Goal: Task Accomplishment & Management: Manage account settings

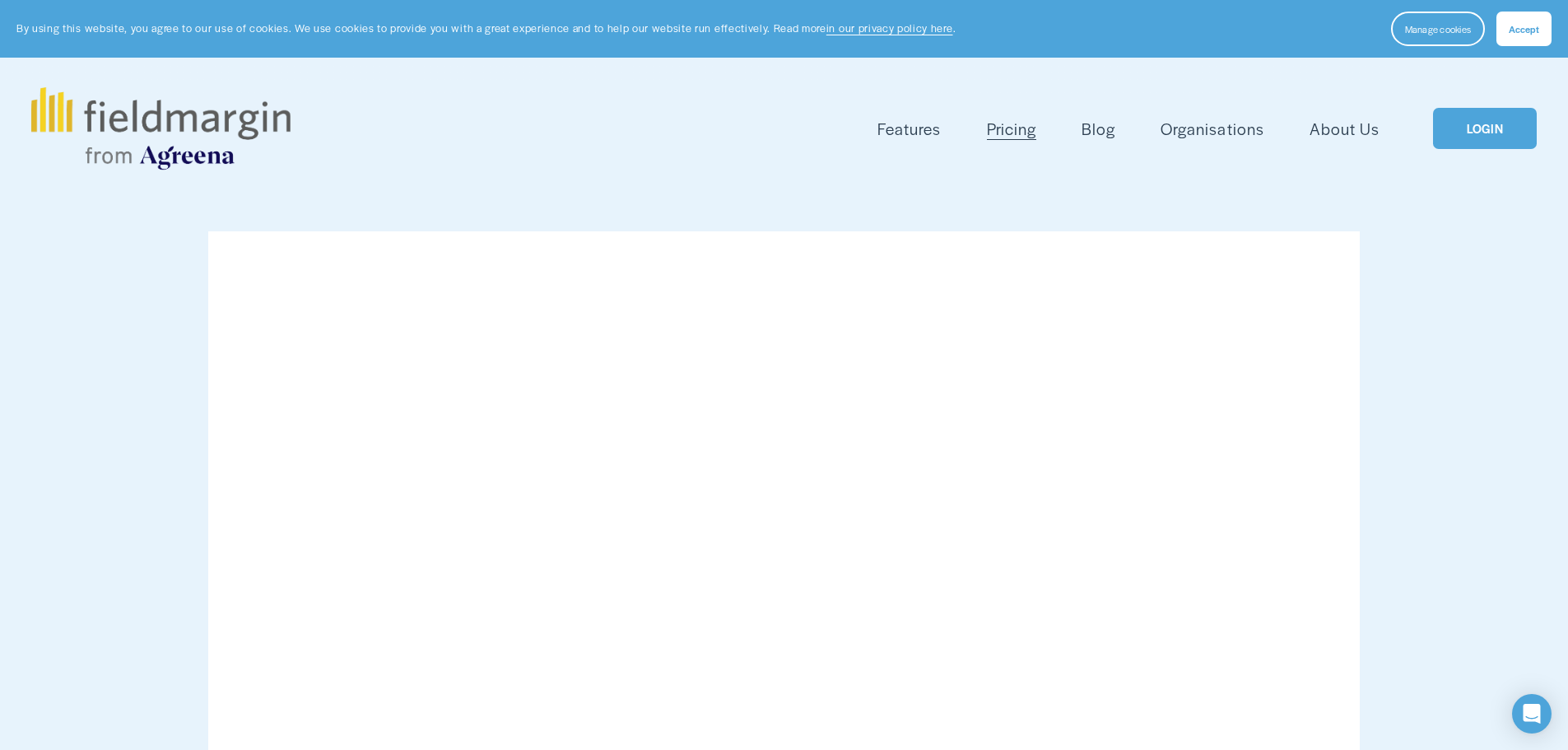
click at [1486, 142] on link "LOGIN" at bounding box center [1485, 128] width 104 height 42
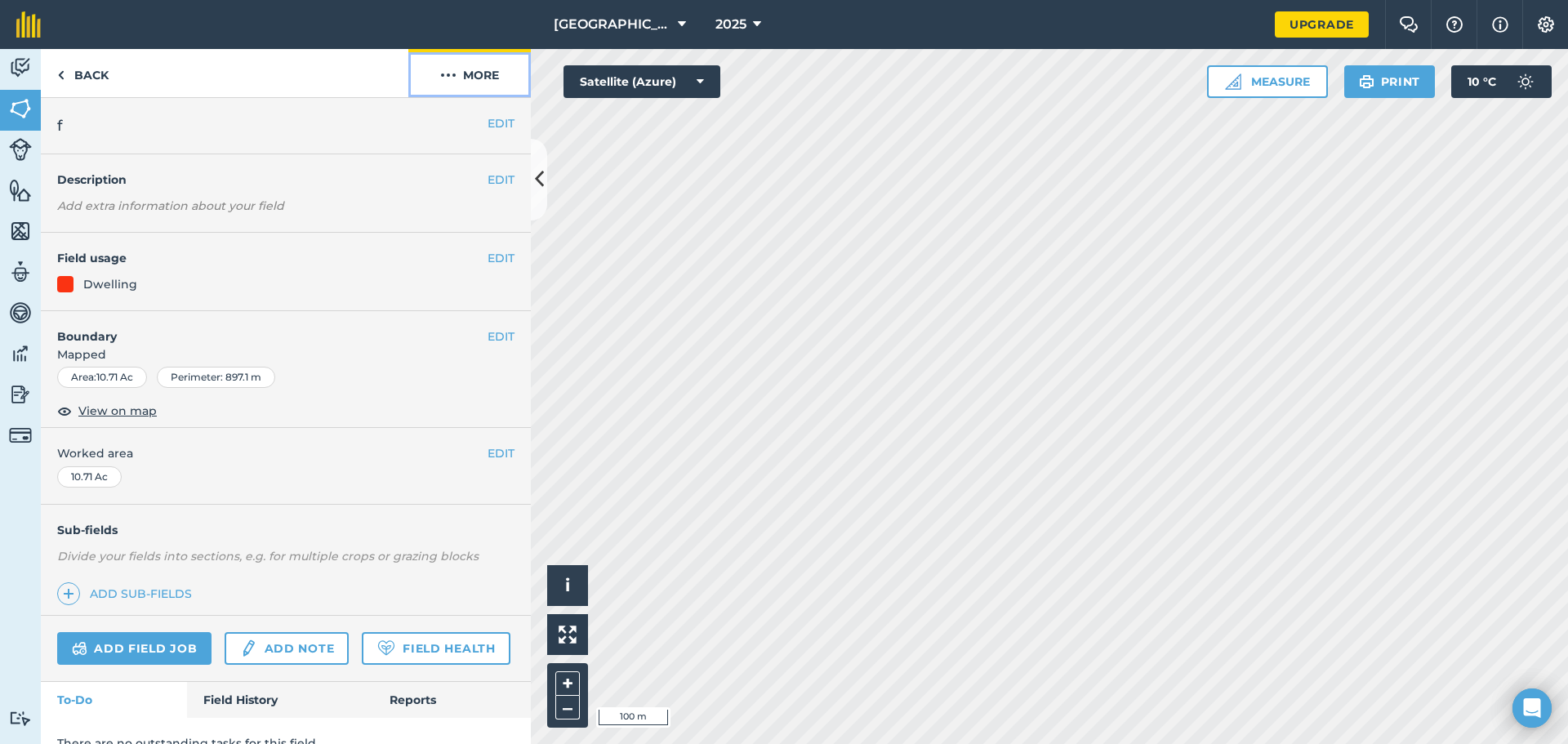
click at [456, 73] on button "More" at bounding box center [470, 72] width 123 height 48
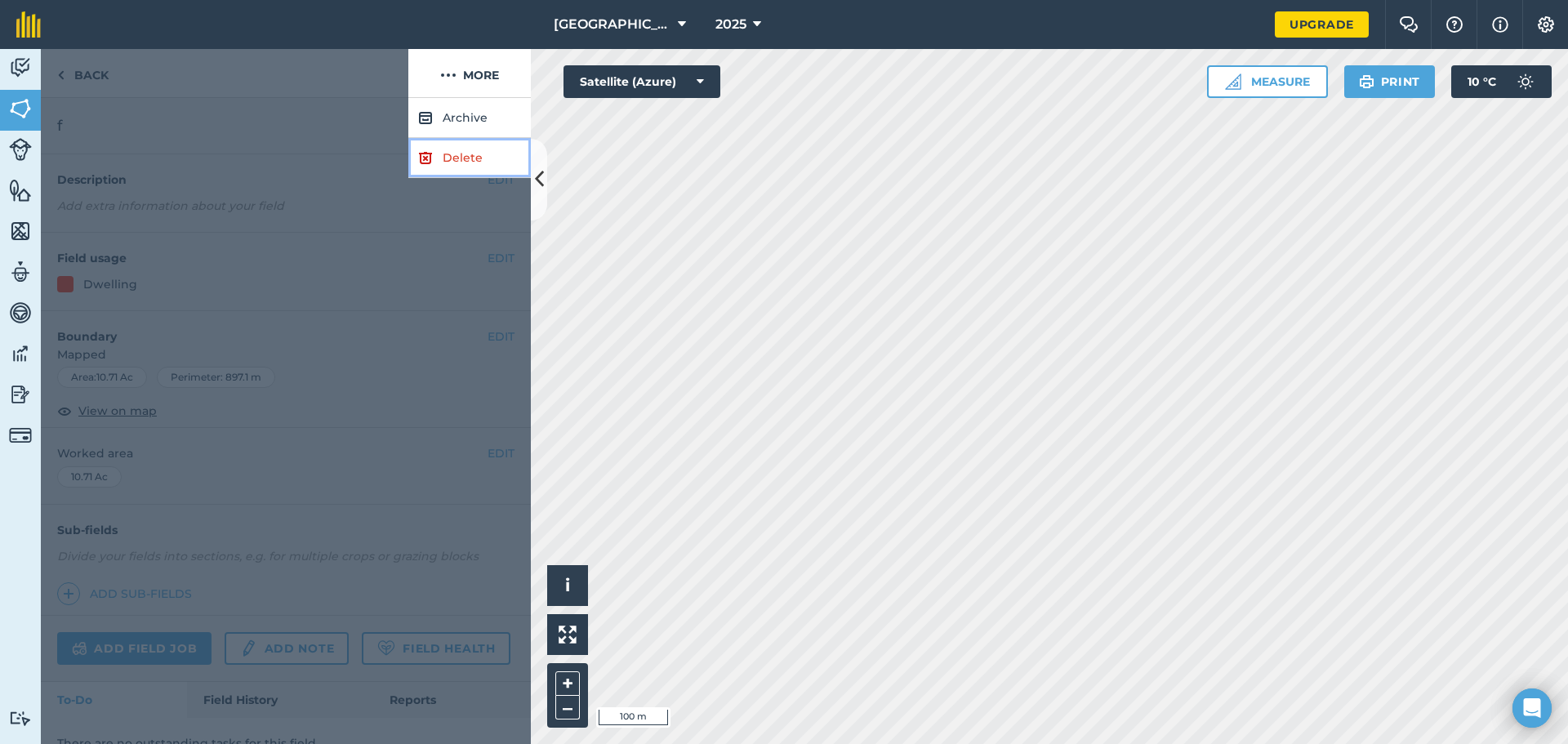
click at [470, 166] on link "Delete" at bounding box center [470, 158] width 123 height 40
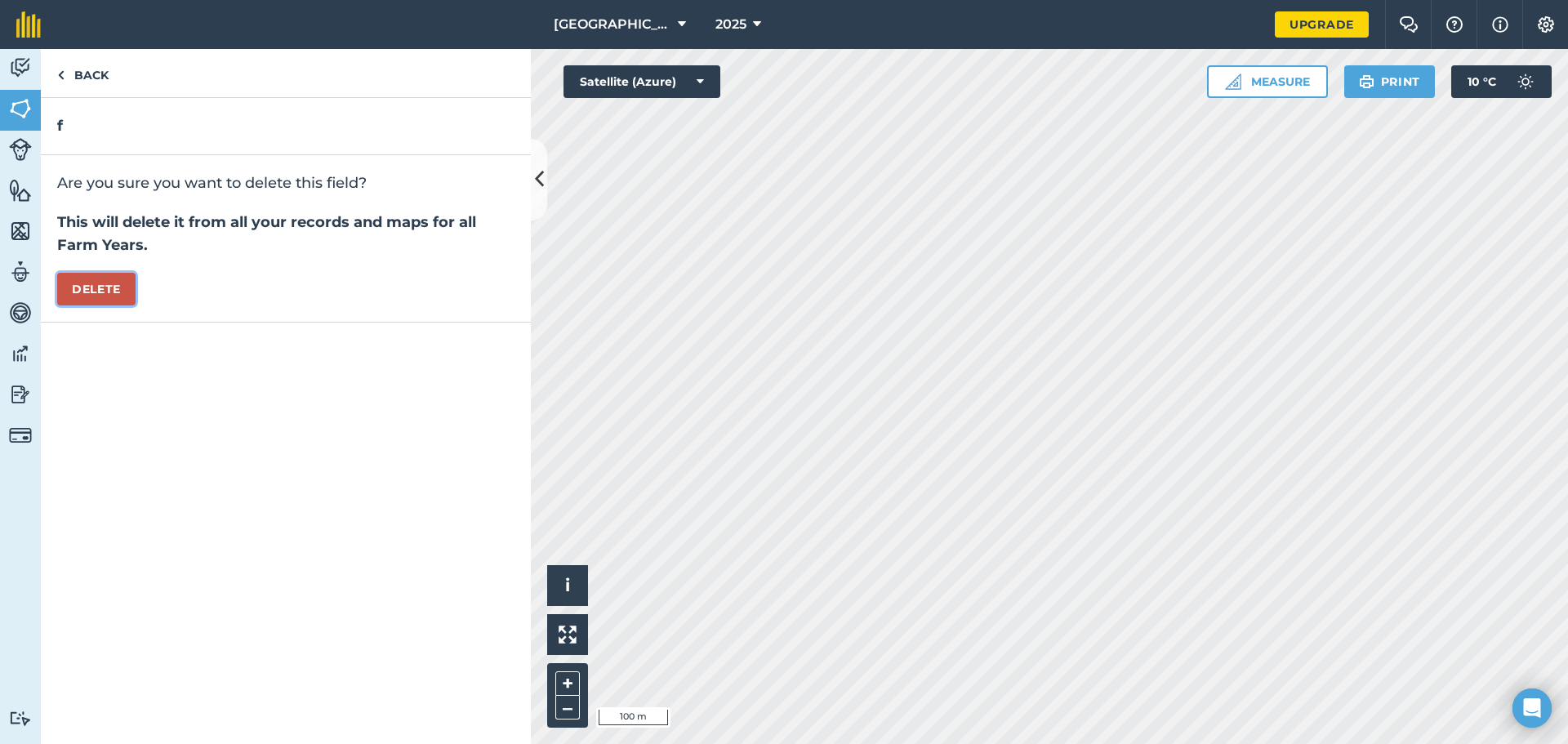
click at [92, 296] on button "Delete" at bounding box center [96, 289] width 79 height 33
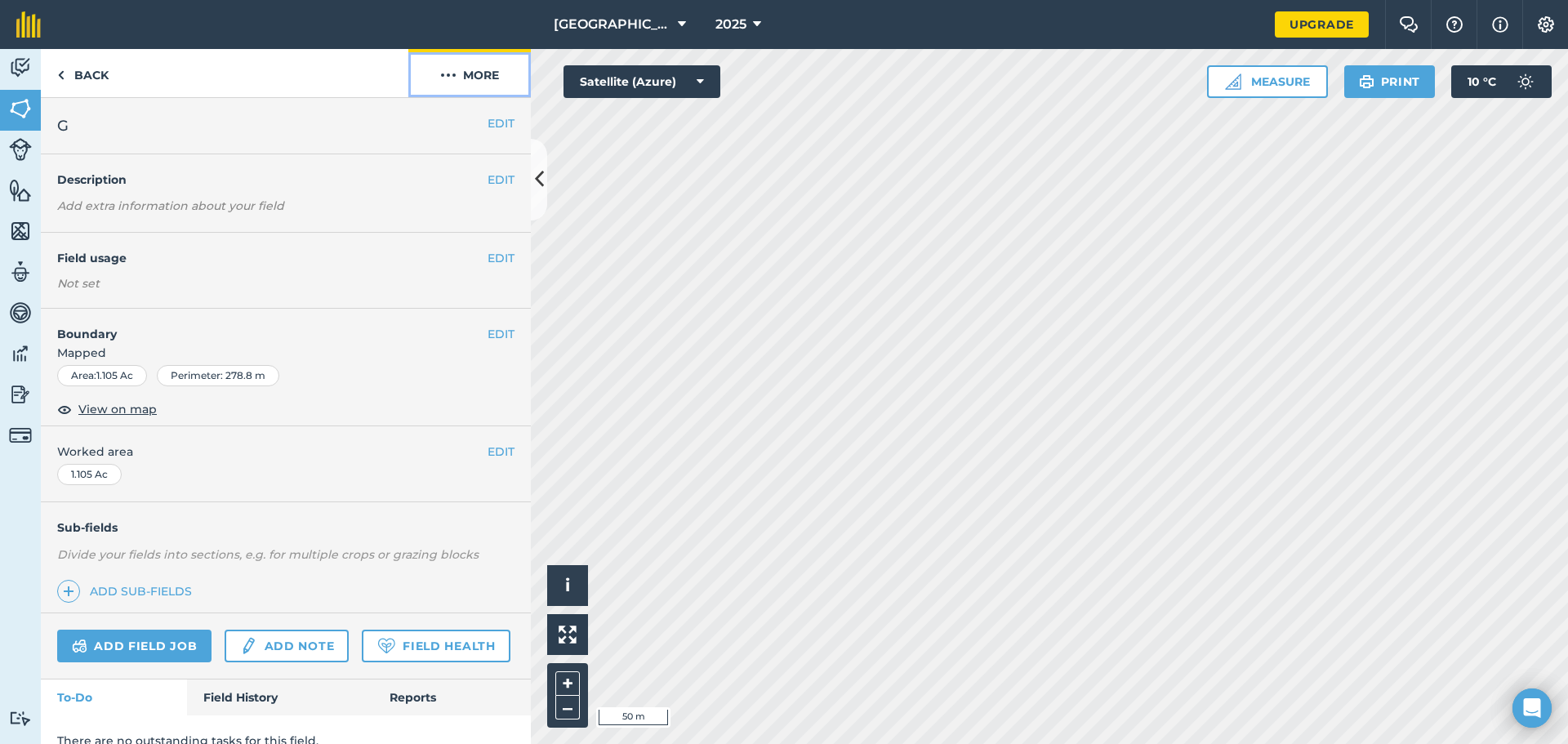
click at [481, 72] on button "More" at bounding box center [470, 72] width 123 height 48
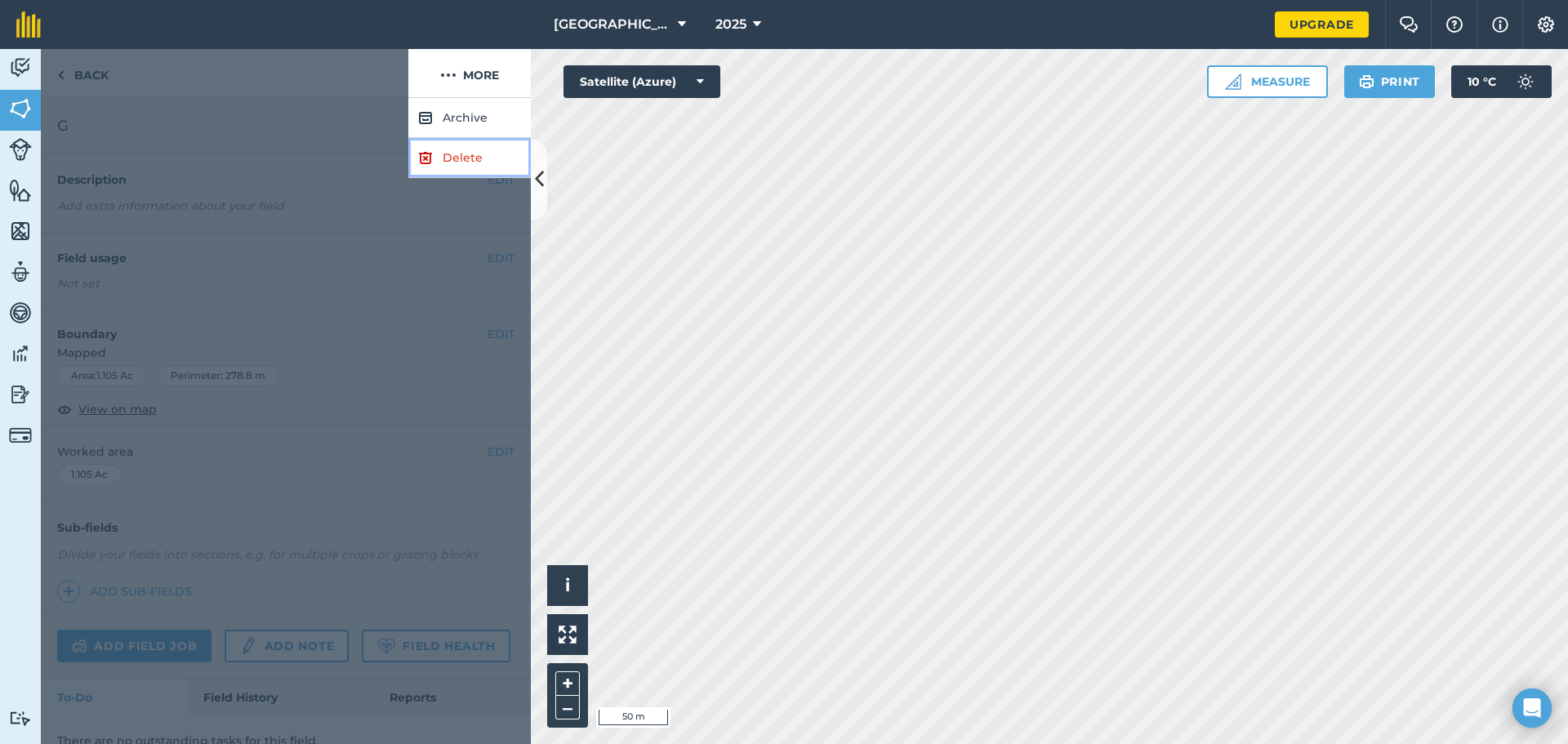
click at [458, 153] on link "Delete" at bounding box center [470, 158] width 123 height 40
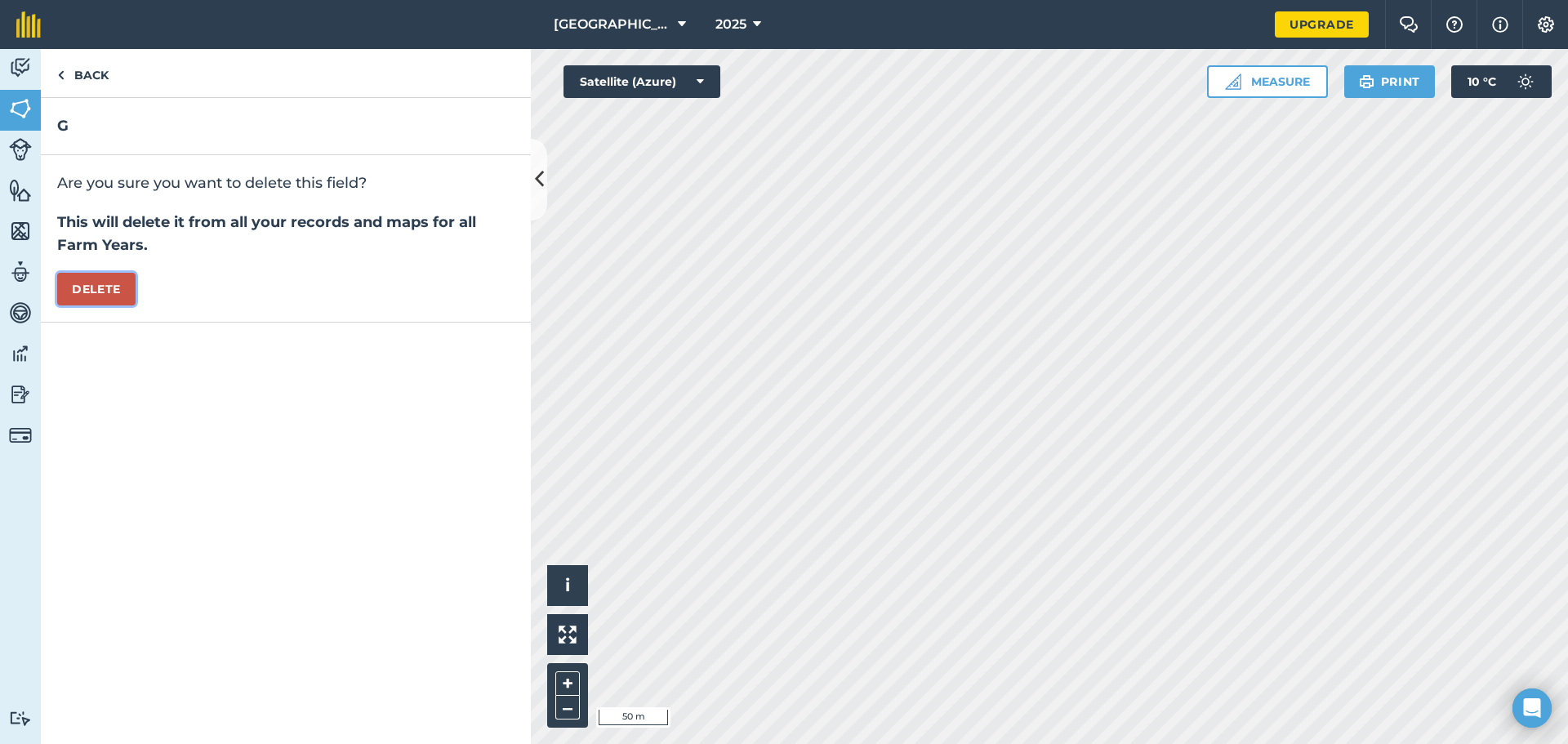
click at [98, 281] on button "Delete" at bounding box center [96, 289] width 79 height 33
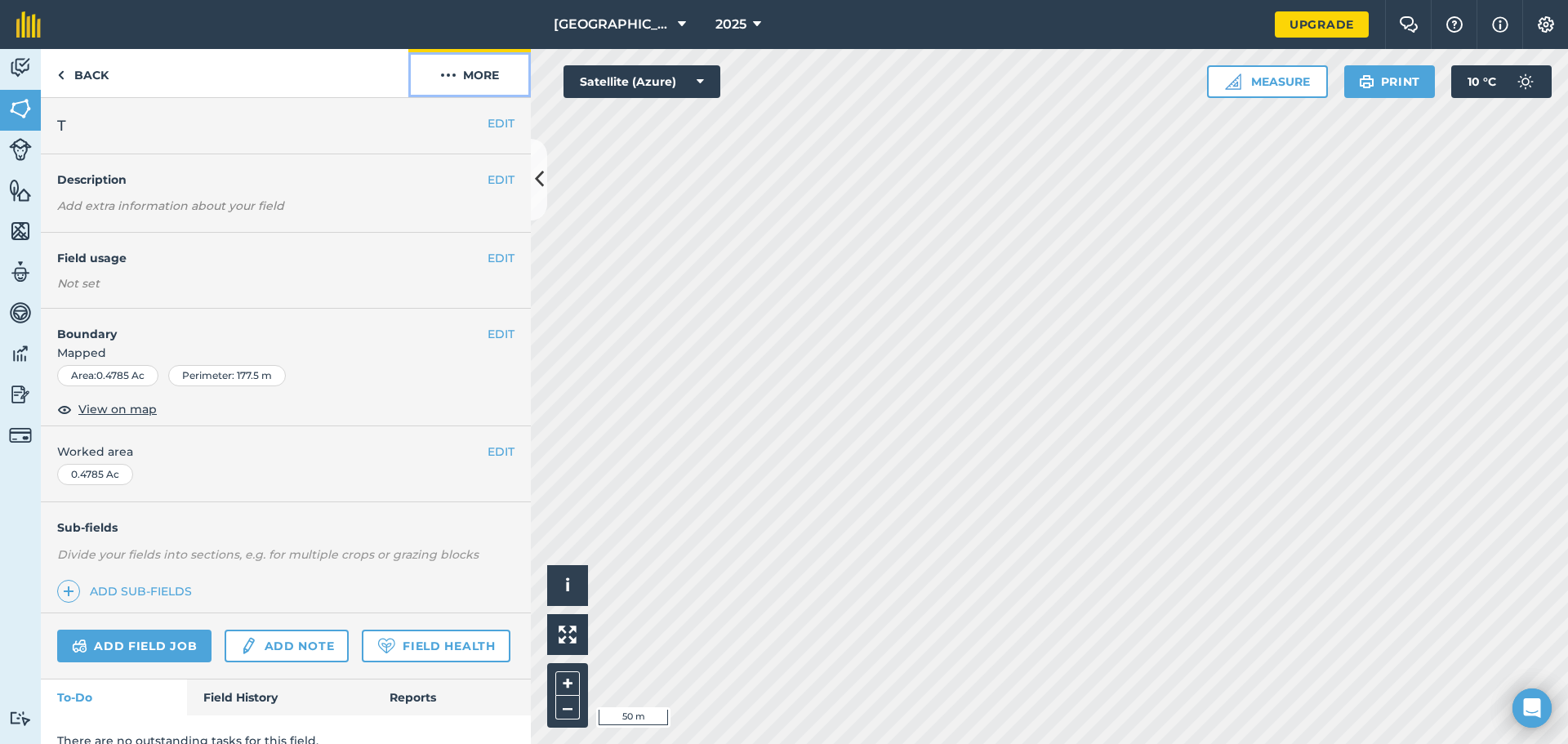
click at [472, 78] on button "More" at bounding box center [470, 72] width 123 height 48
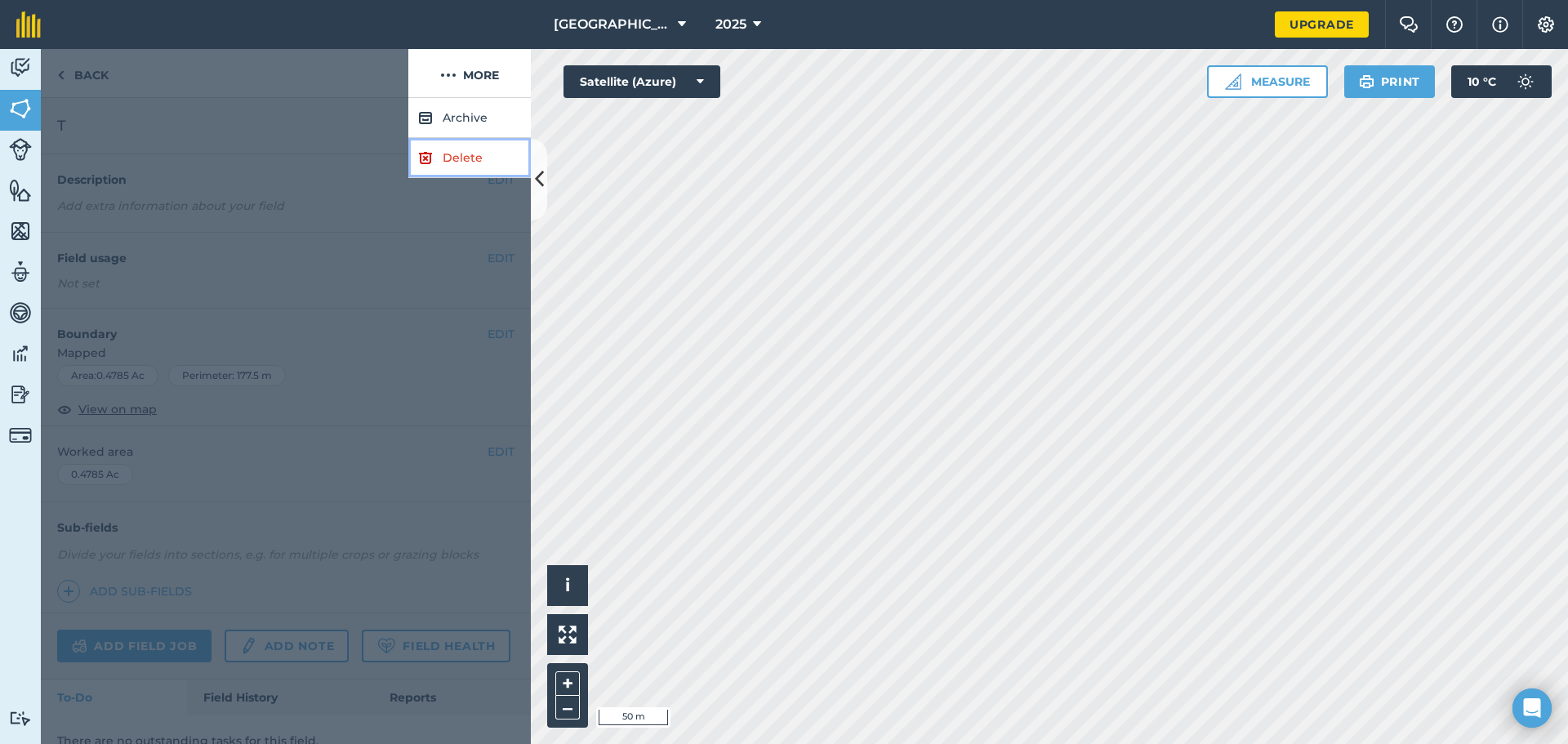
click at [453, 160] on link "Delete" at bounding box center [470, 158] width 123 height 40
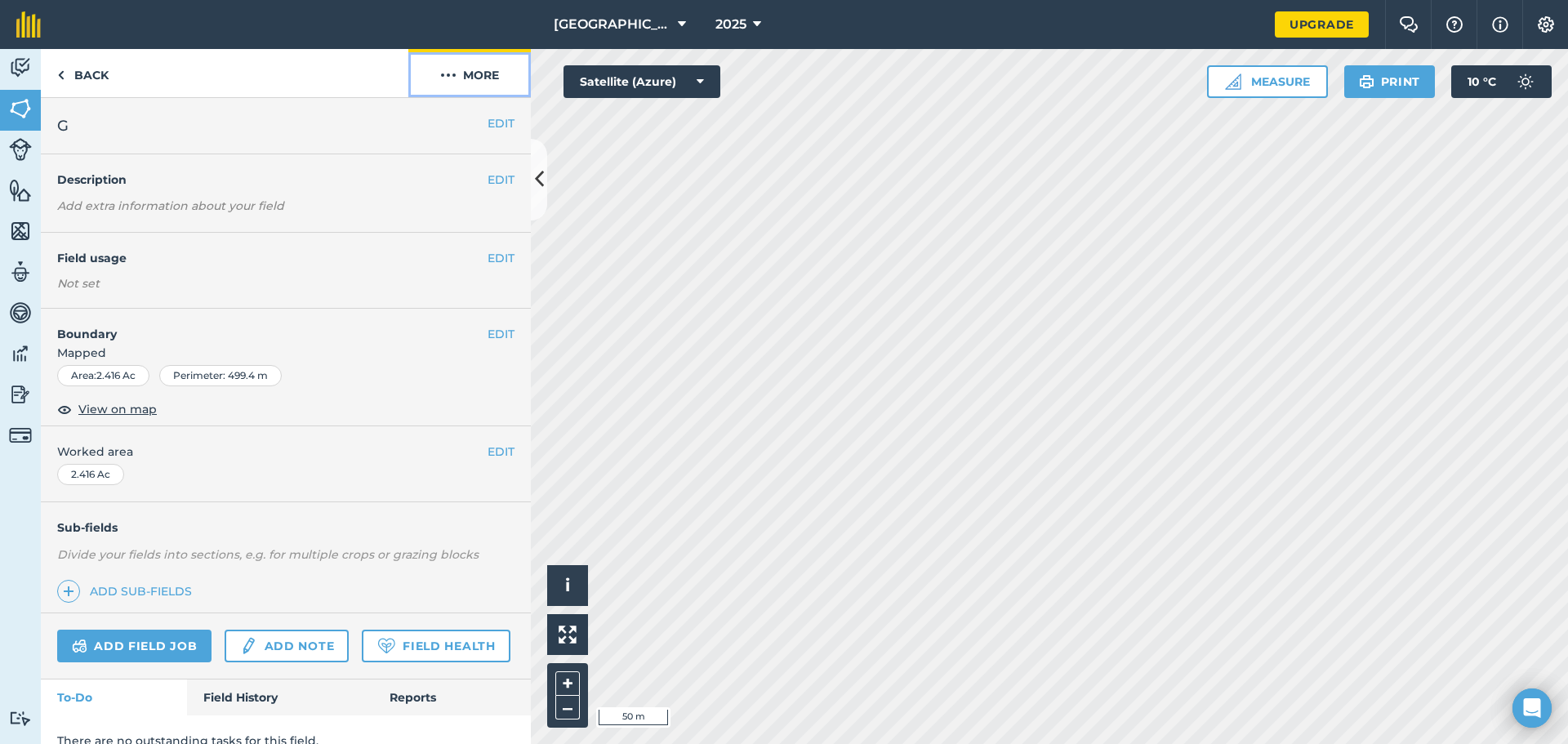
click at [486, 76] on button "More" at bounding box center [470, 72] width 123 height 48
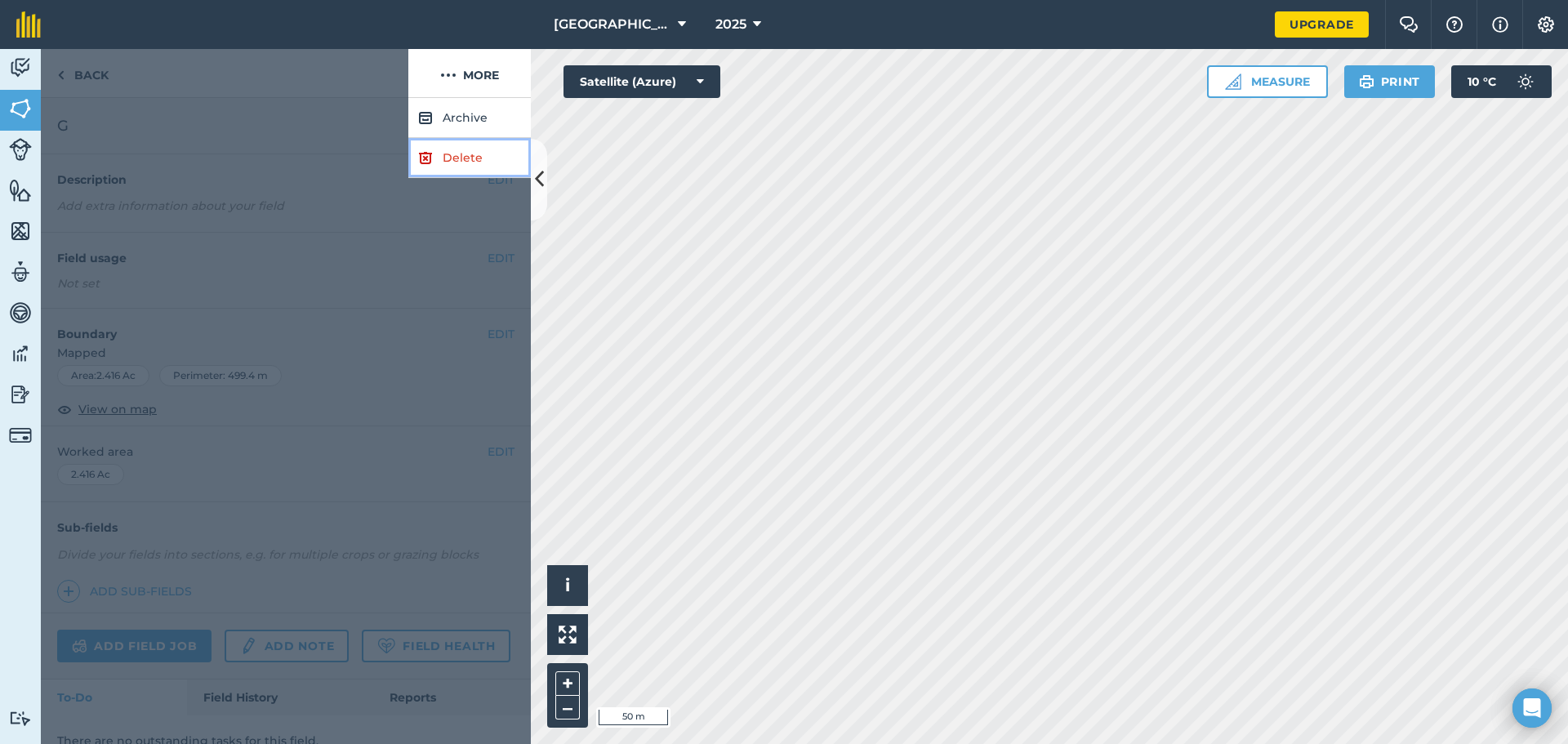
click at [472, 153] on link "Delete" at bounding box center [470, 158] width 123 height 40
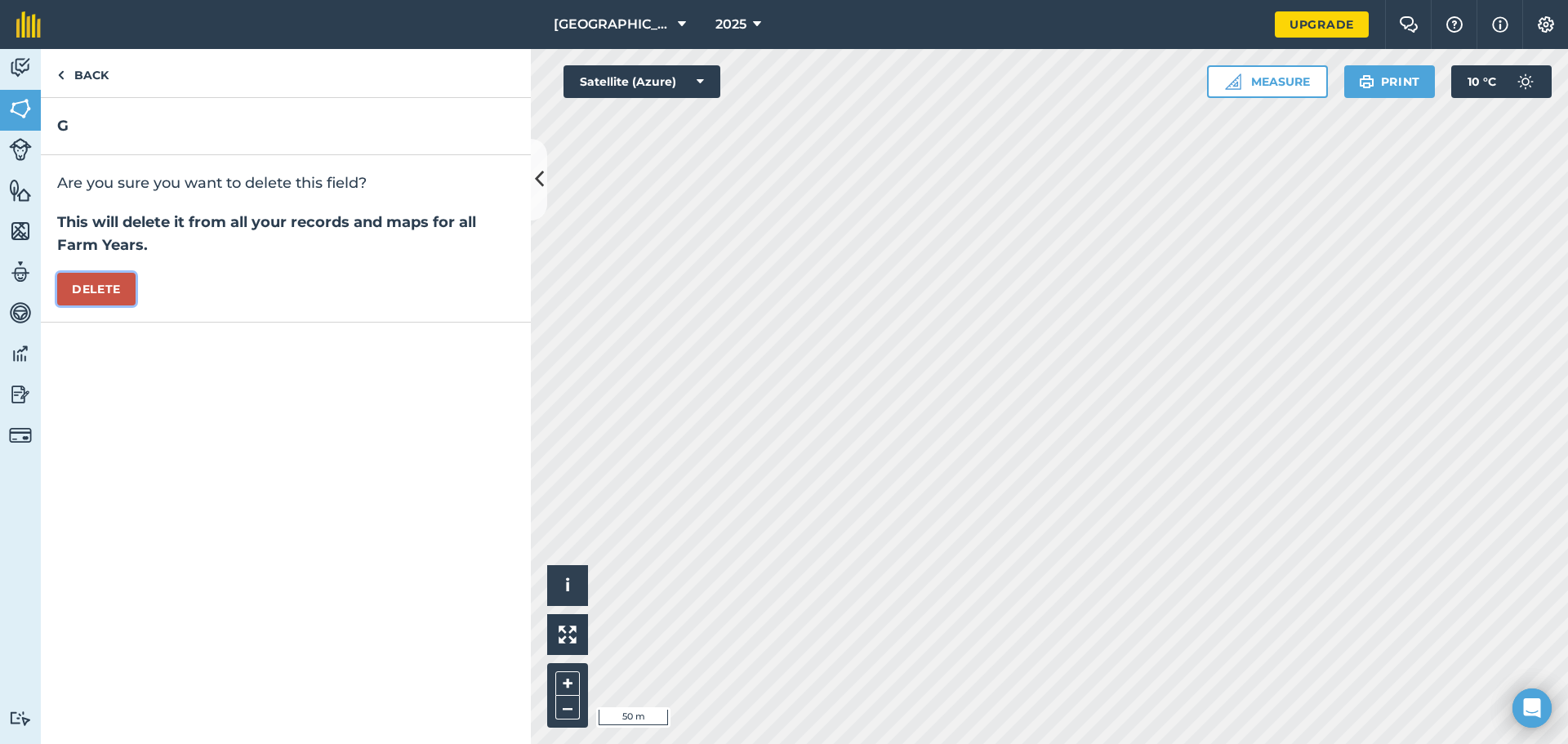
click at [107, 284] on button "Delete" at bounding box center [96, 289] width 79 height 33
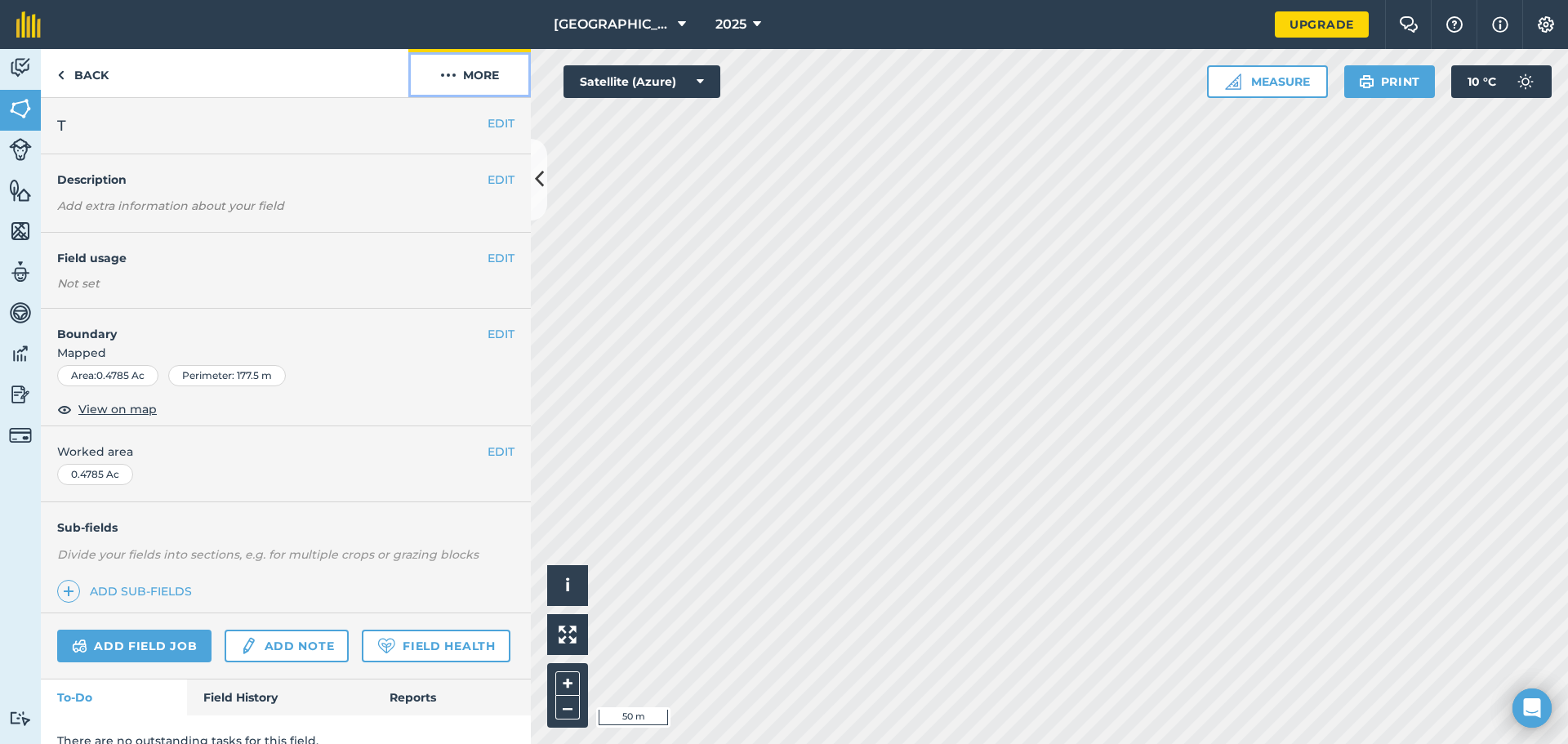
click at [480, 72] on button "More" at bounding box center [470, 72] width 123 height 48
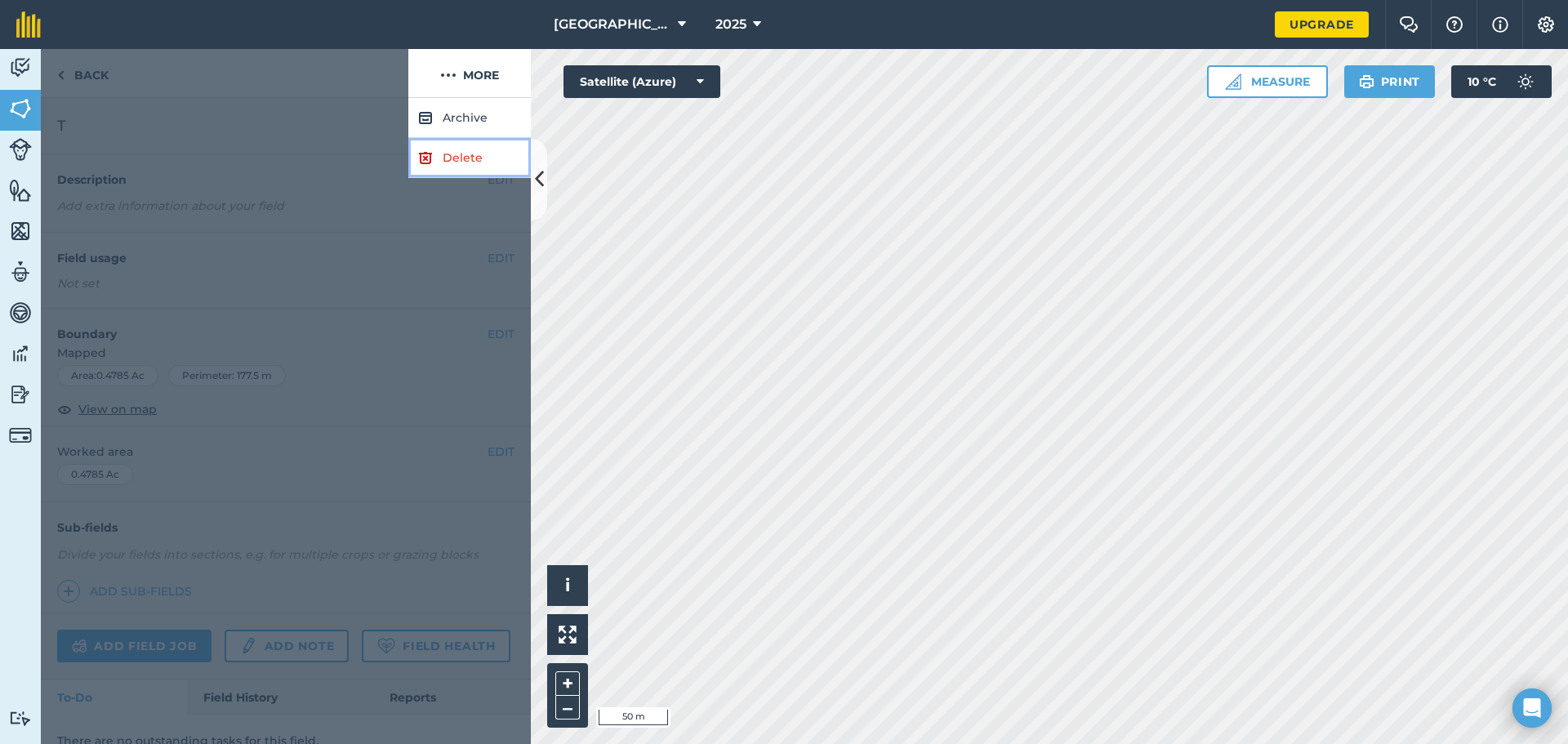
click at [460, 157] on link "Delete" at bounding box center [470, 158] width 123 height 40
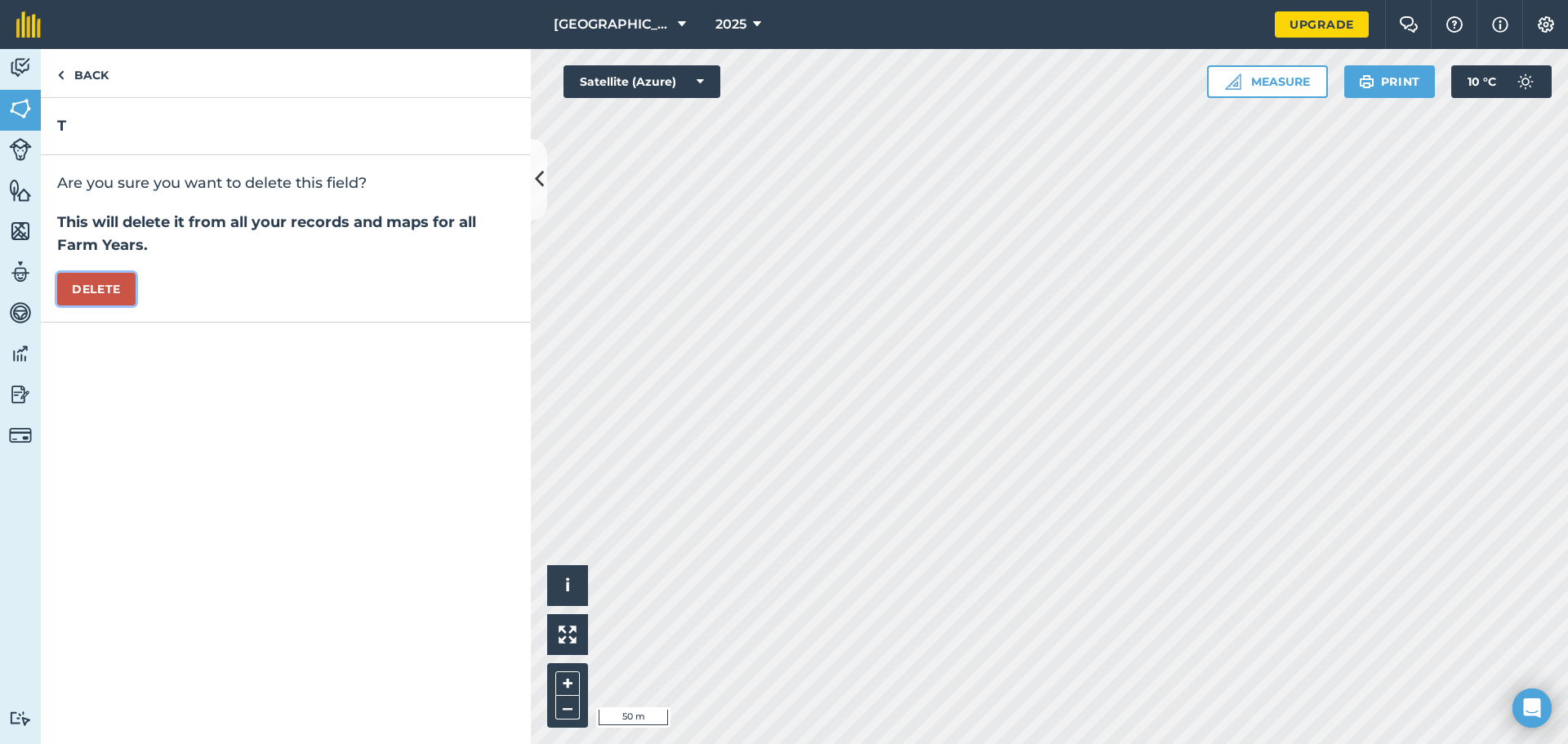
click at [90, 289] on button "Delete" at bounding box center [96, 289] width 79 height 33
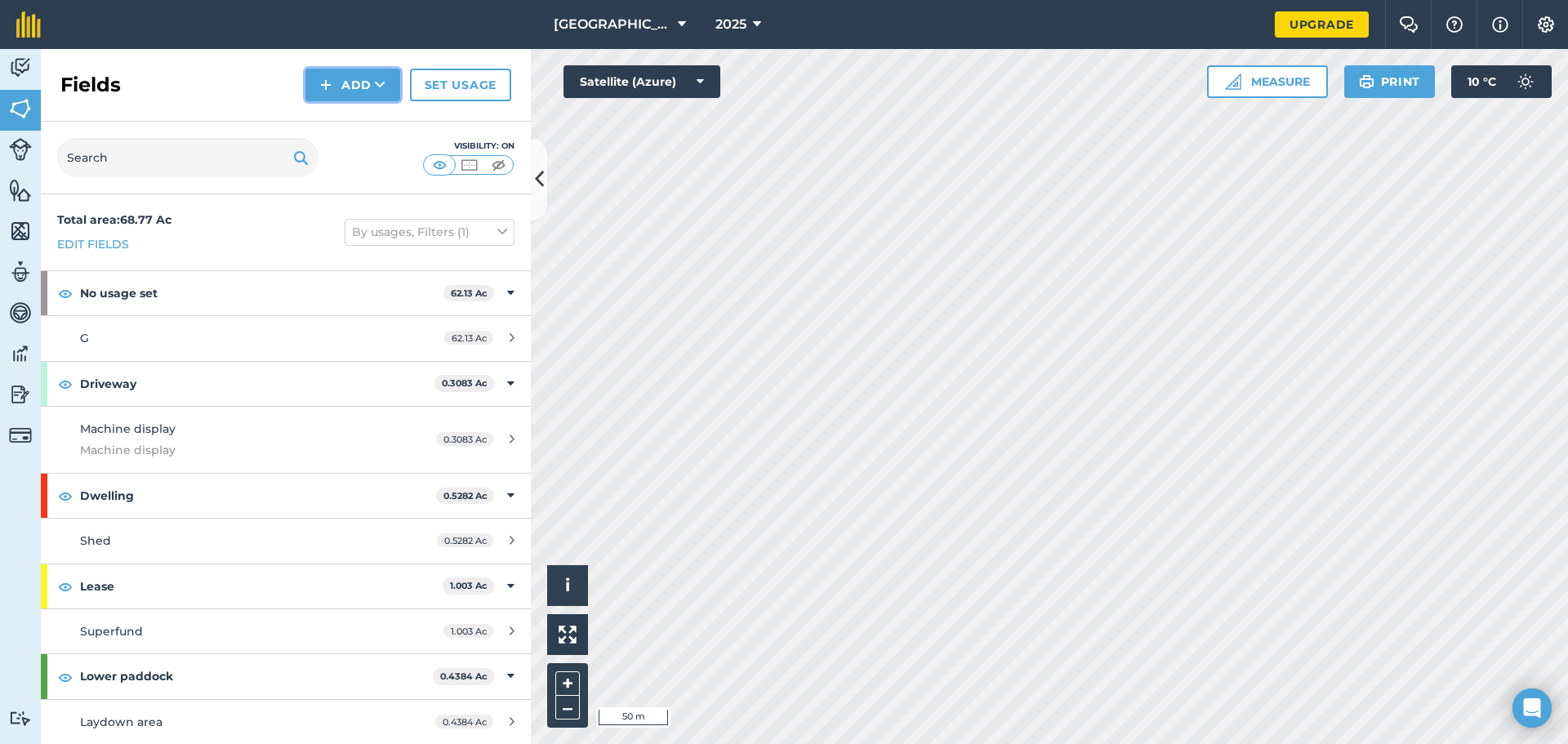
click at [364, 87] on button "Add" at bounding box center [352, 85] width 95 height 33
click at [359, 118] on link "Draw" at bounding box center [352, 122] width 89 height 36
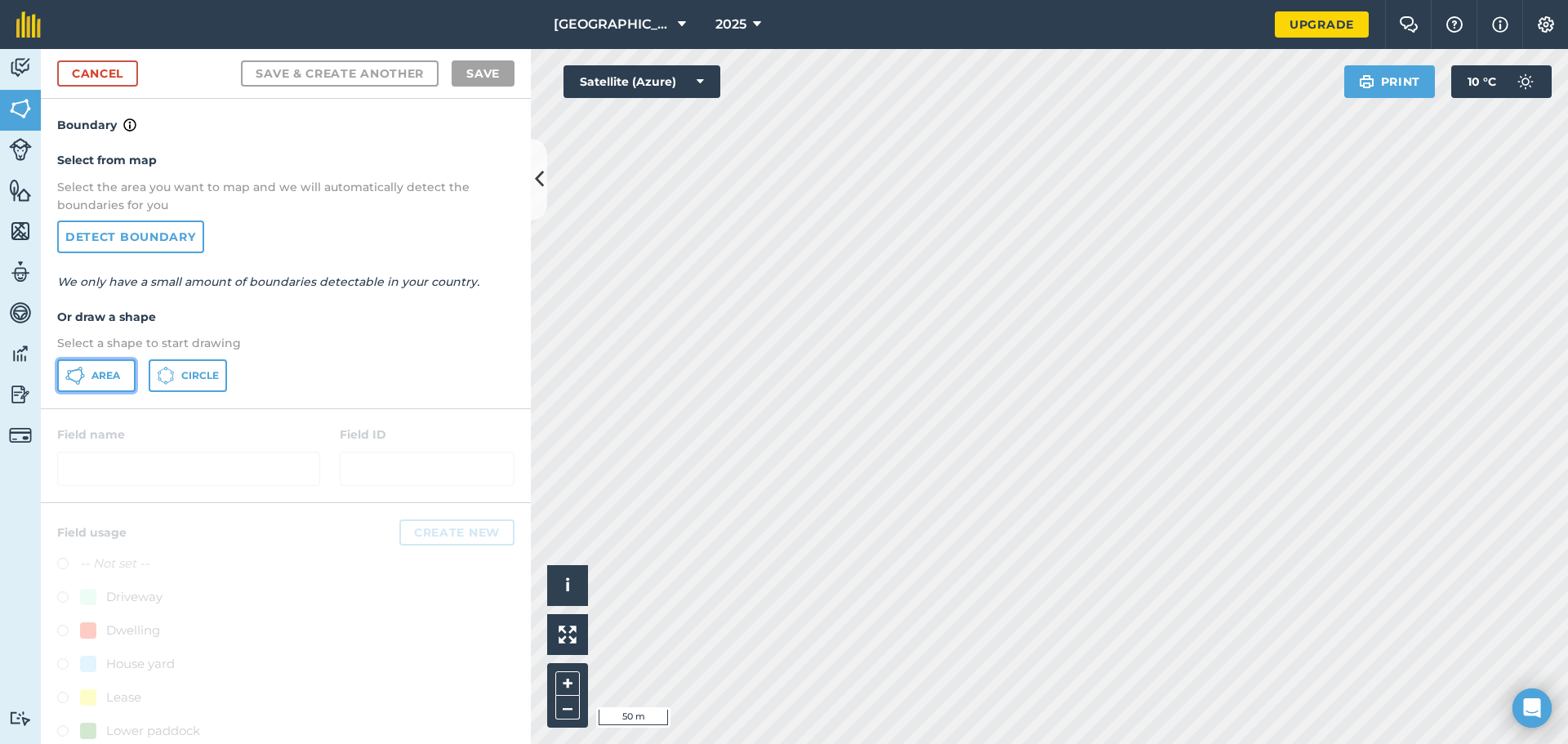
click at [91, 376] on span "Area" at bounding box center [106, 376] width 29 height 13
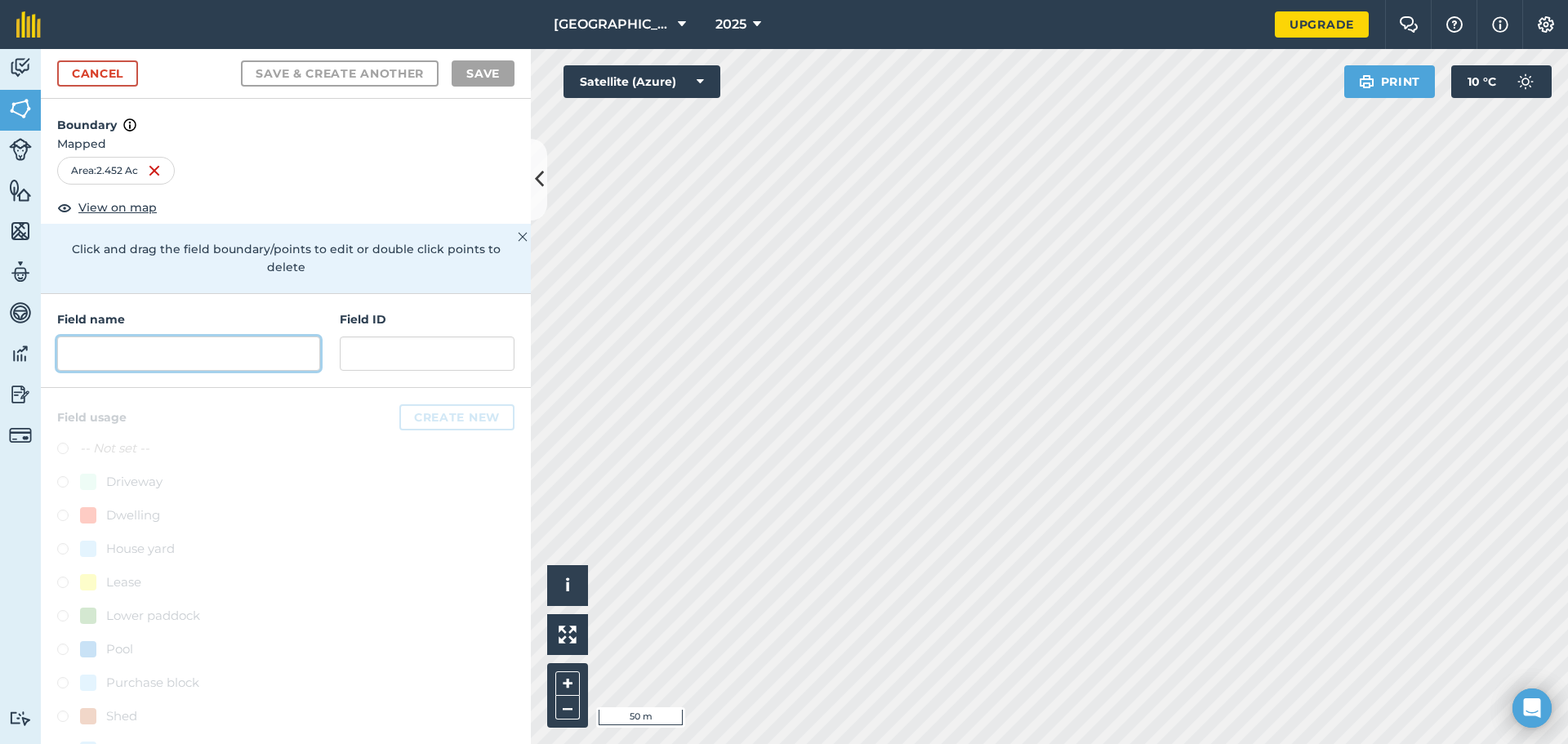
click at [201, 357] on input "text" at bounding box center [188, 353] width 263 height 34
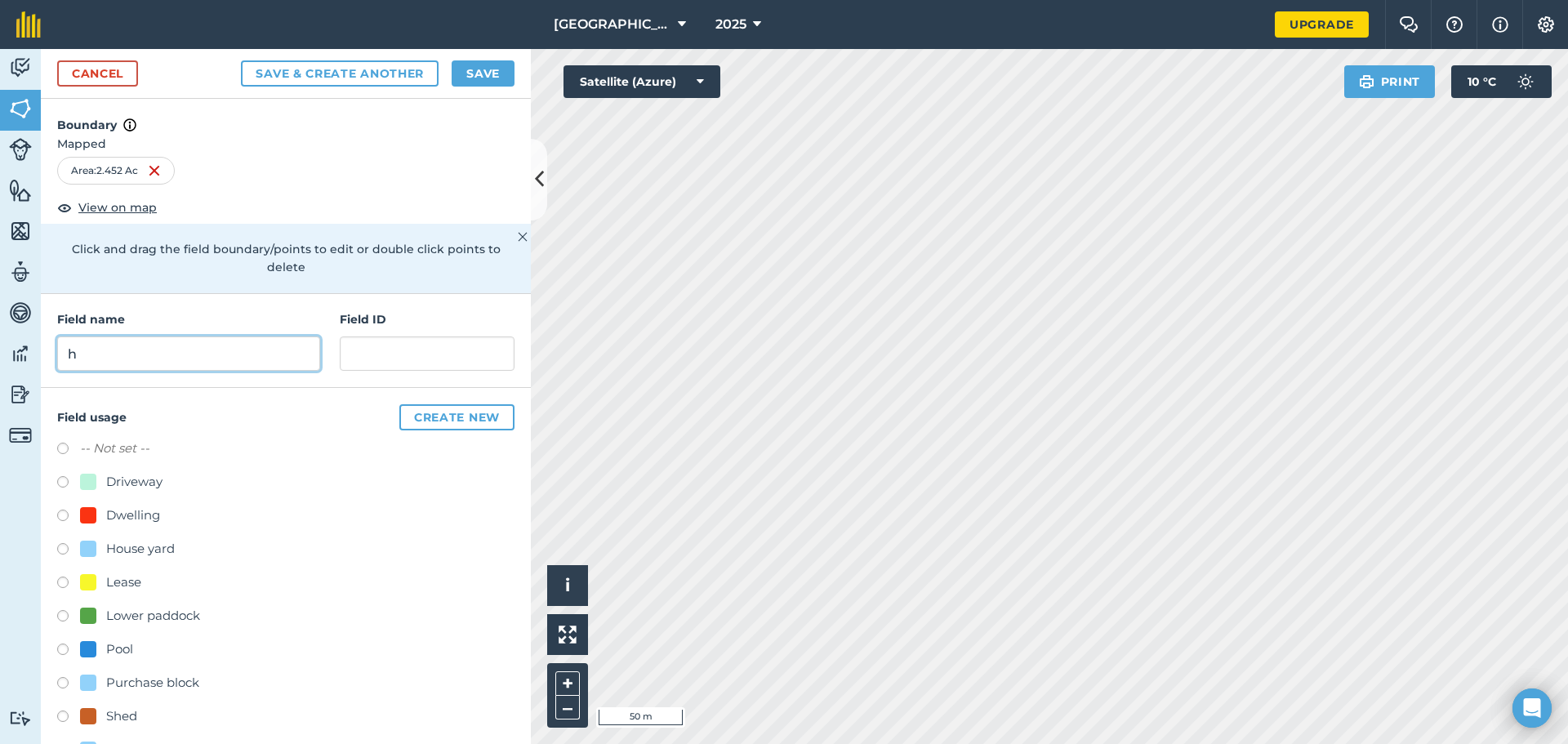
type input "h"
click at [473, 79] on button "Save" at bounding box center [483, 73] width 63 height 26
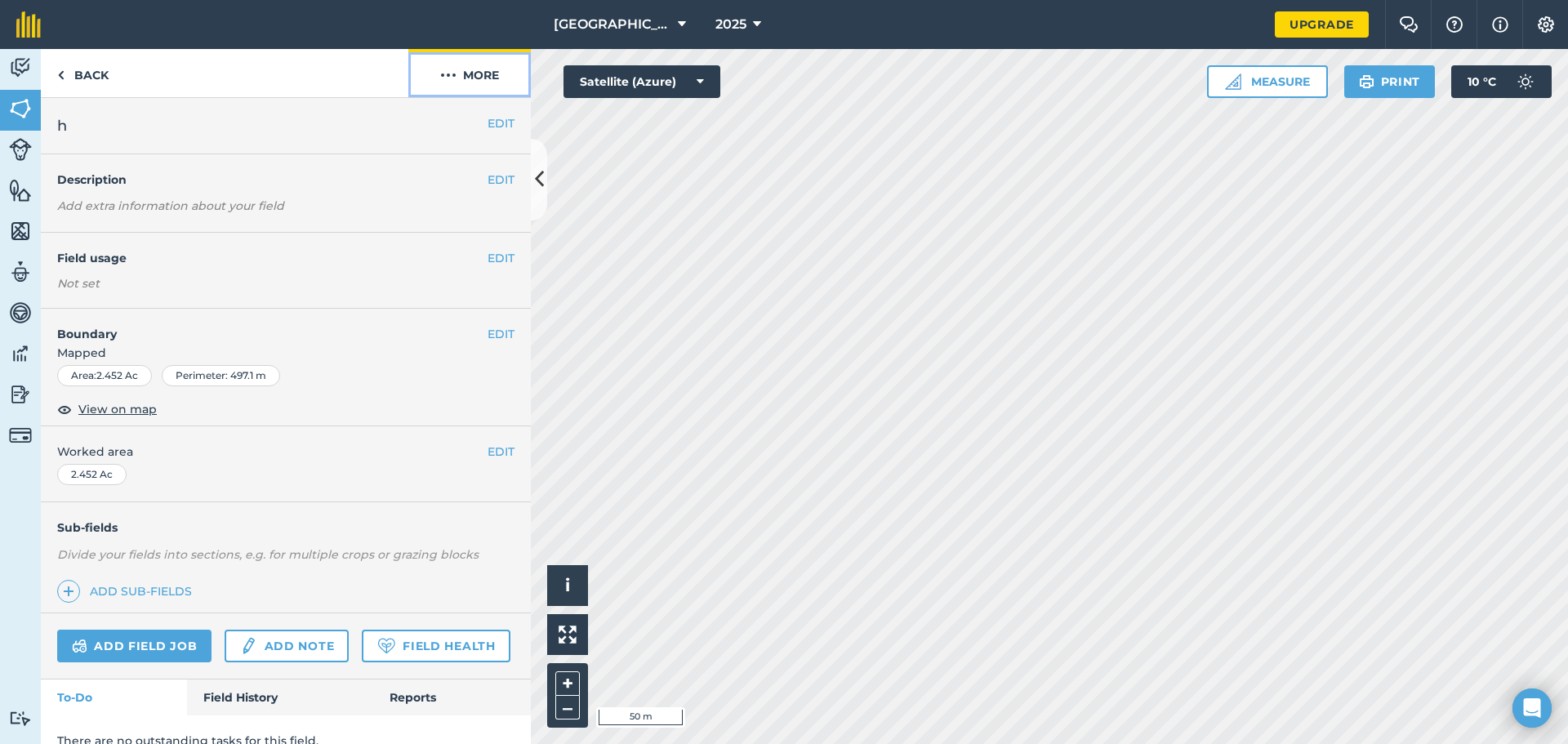
click at [470, 75] on button "More" at bounding box center [470, 72] width 123 height 48
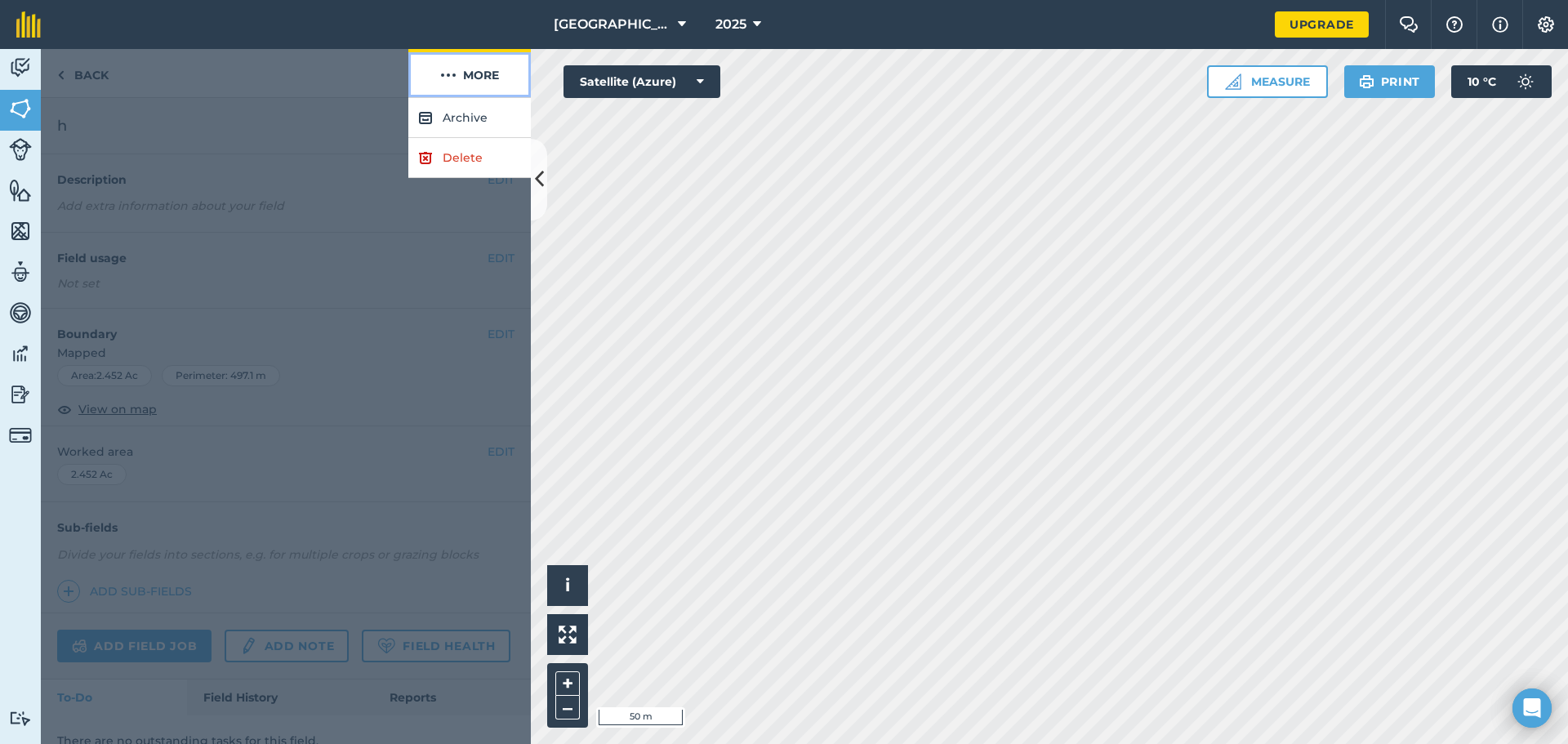
click at [470, 75] on button "More" at bounding box center [470, 72] width 123 height 48
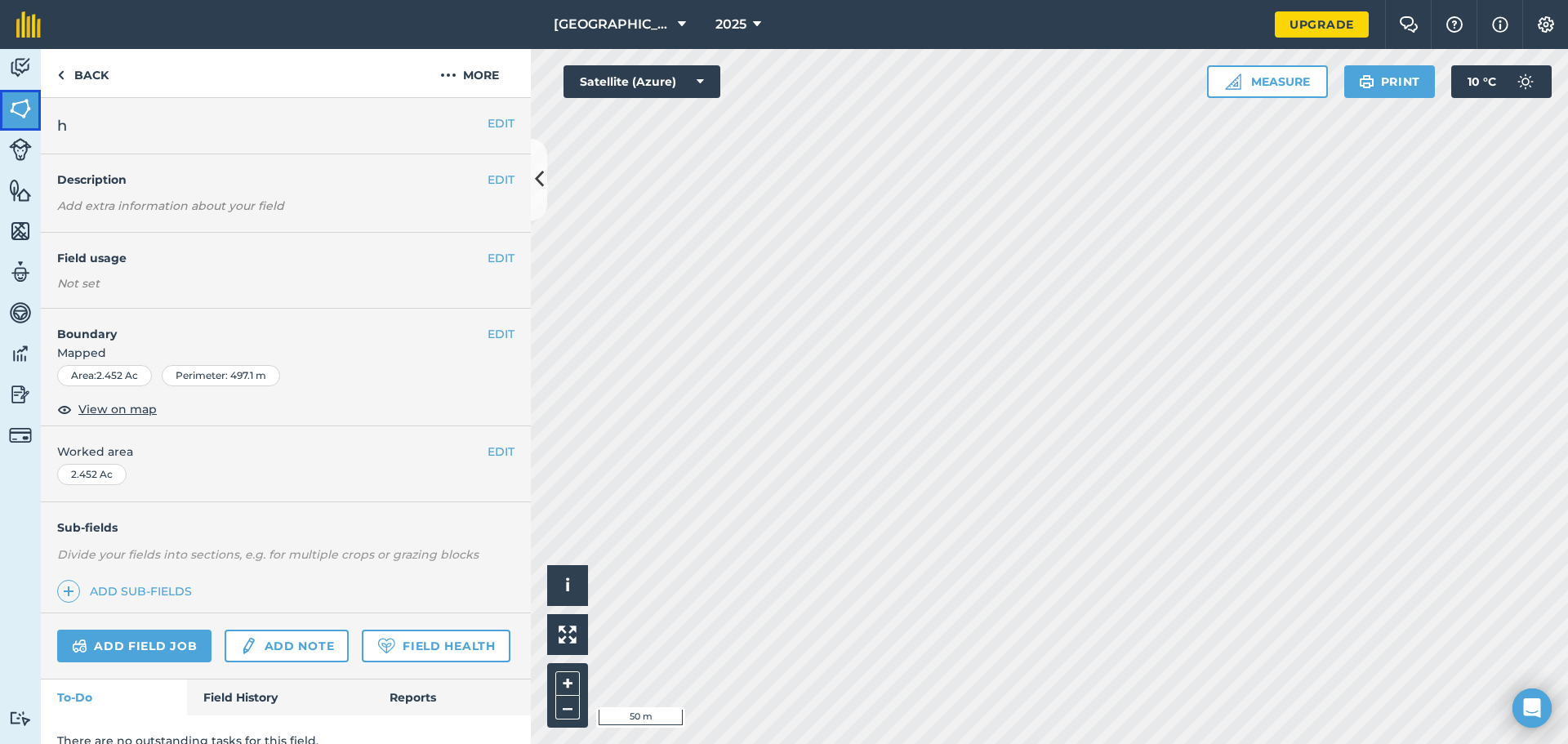
click at [19, 101] on img at bounding box center [20, 108] width 23 height 24
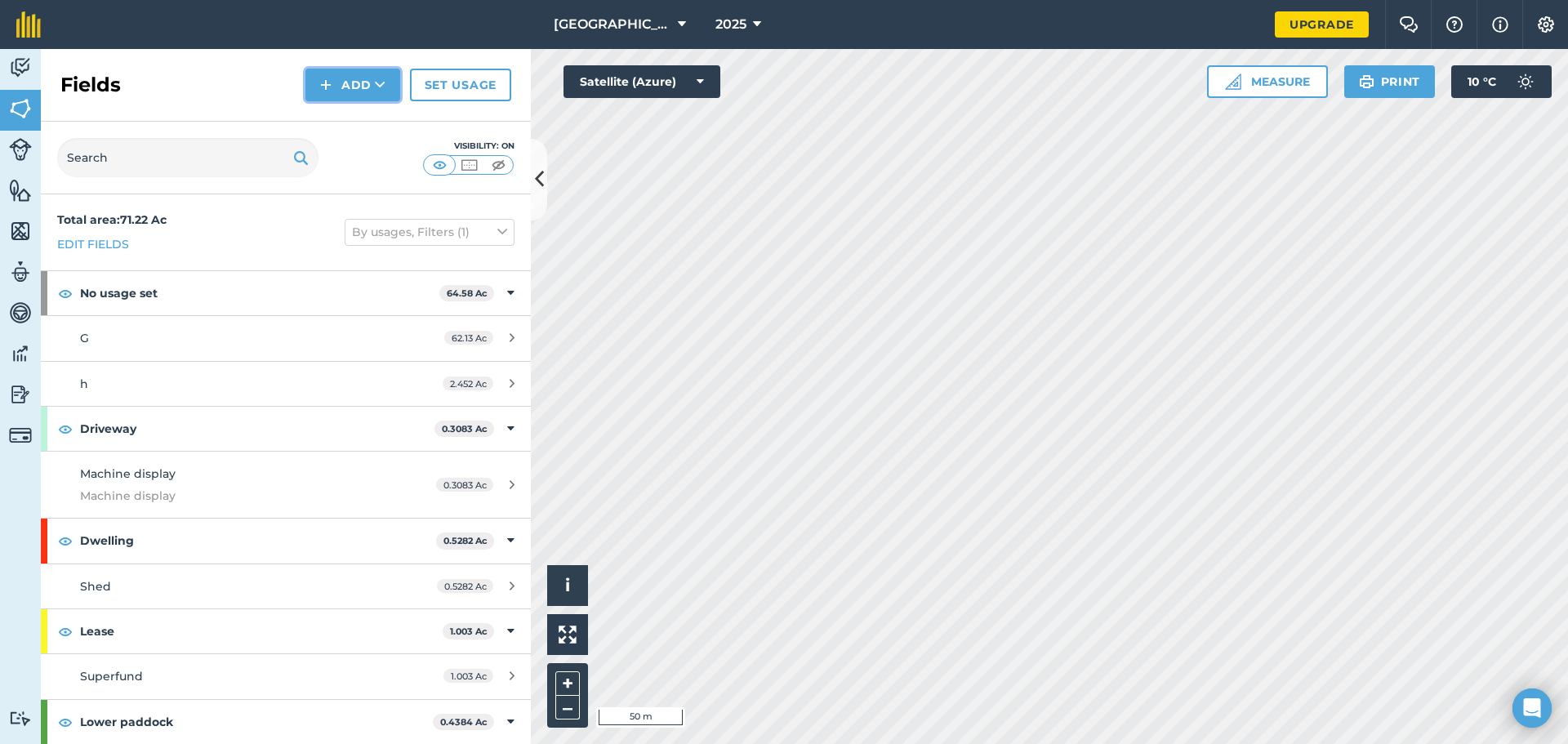
click at [355, 83] on button "Add" at bounding box center [352, 85] width 95 height 33
click at [351, 124] on link "Draw" at bounding box center [352, 122] width 89 height 36
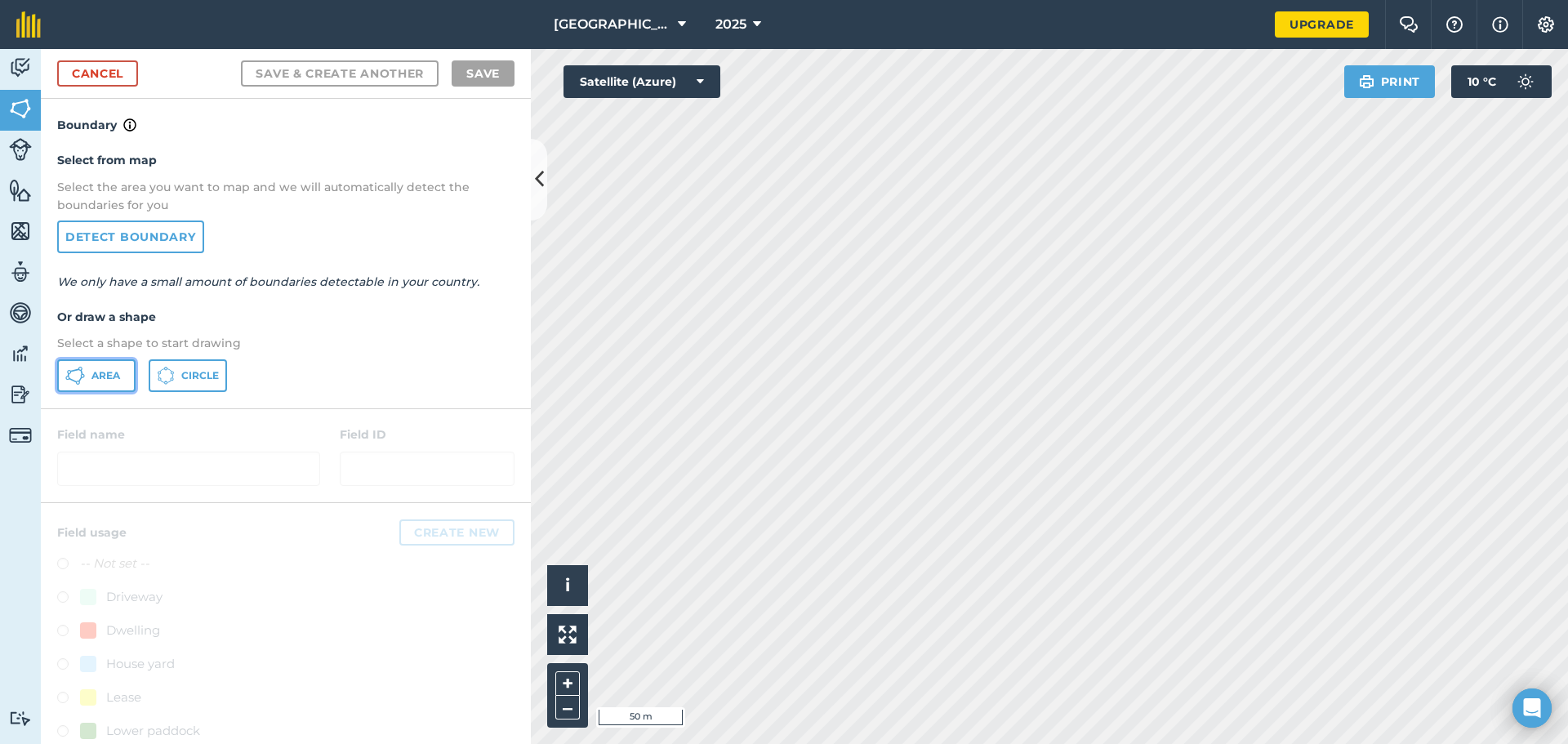
click at [86, 377] on button "Area" at bounding box center [96, 376] width 79 height 33
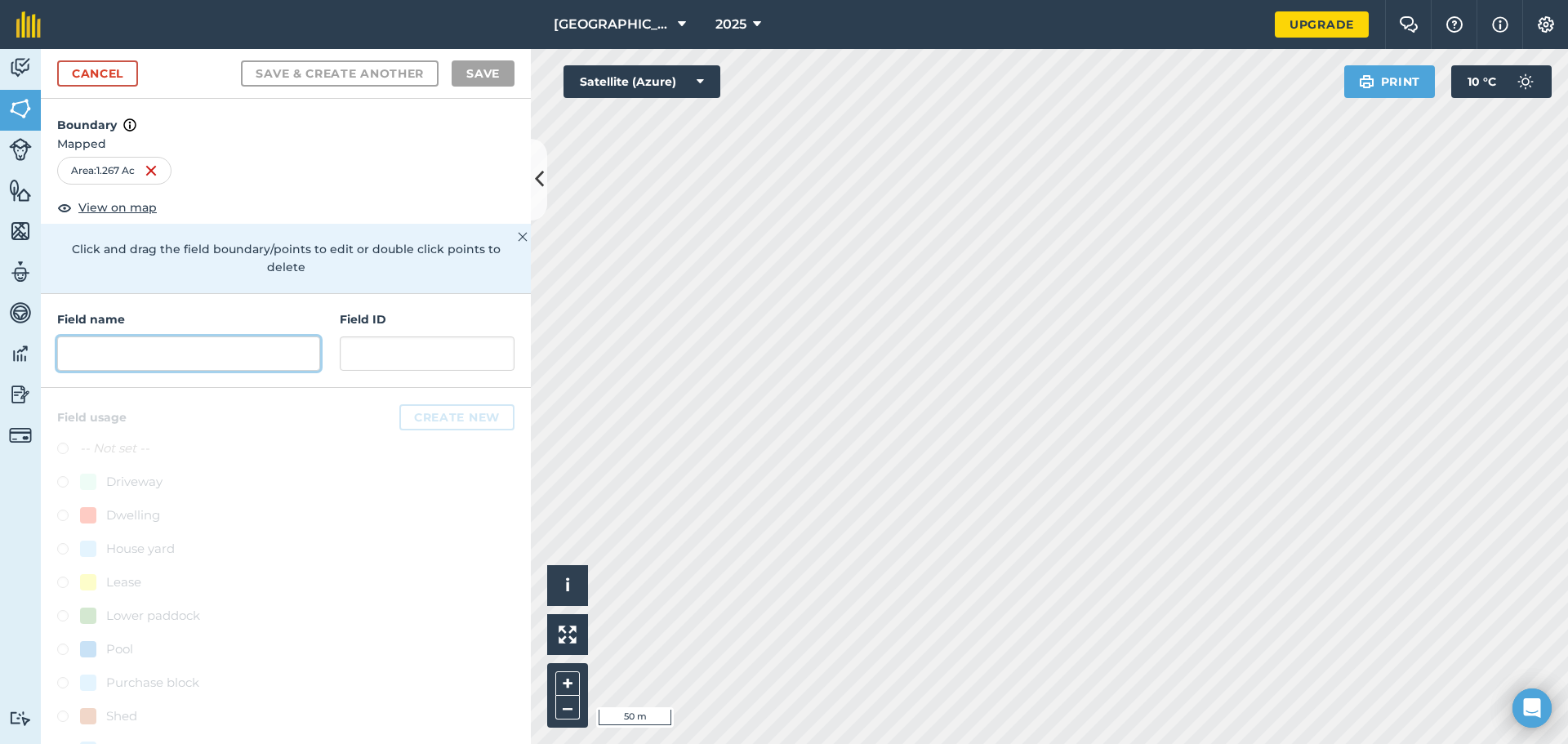
click at [136, 355] on input "text" at bounding box center [188, 353] width 263 height 34
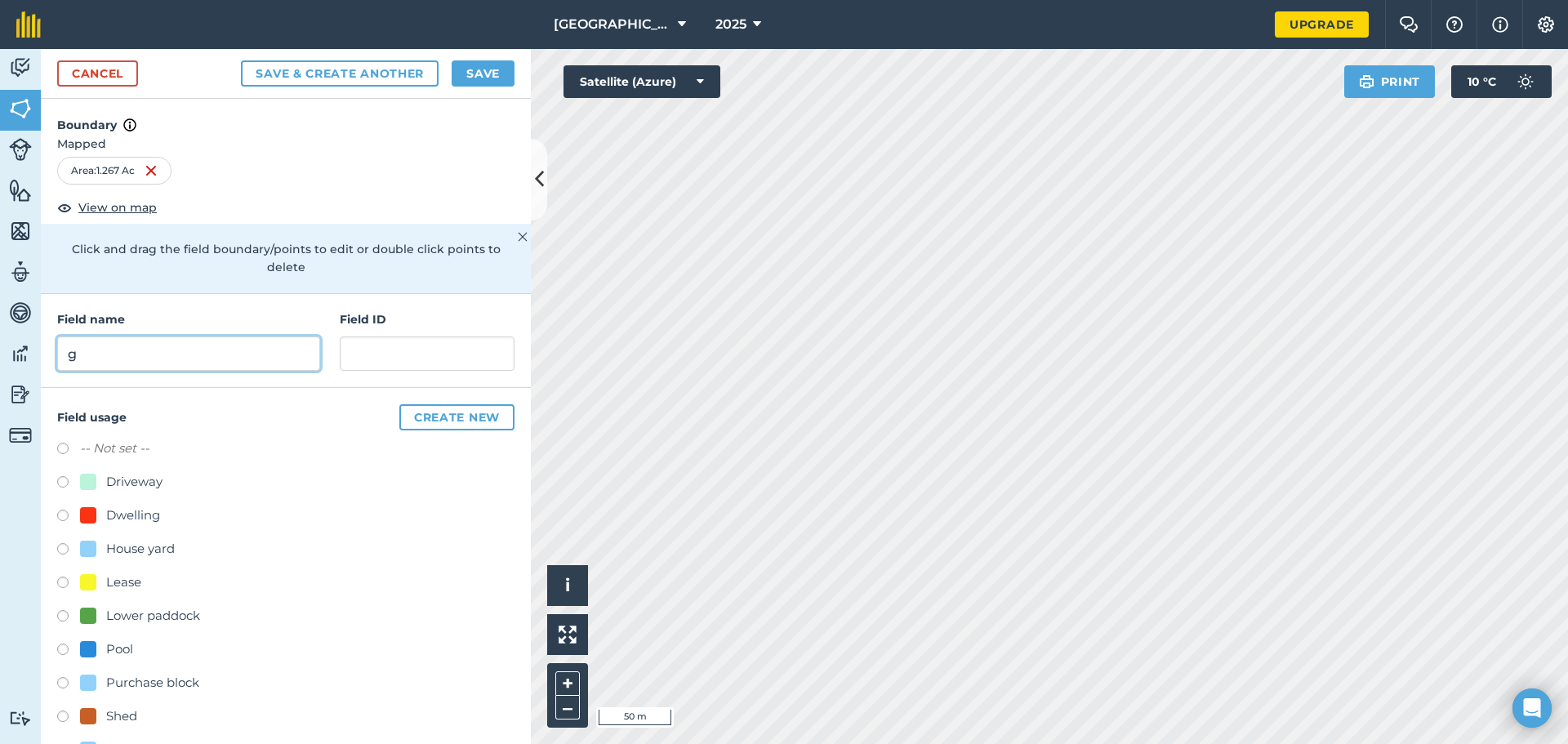
type input "g"
click at [469, 79] on button "Save" at bounding box center [483, 73] width 63 height 26
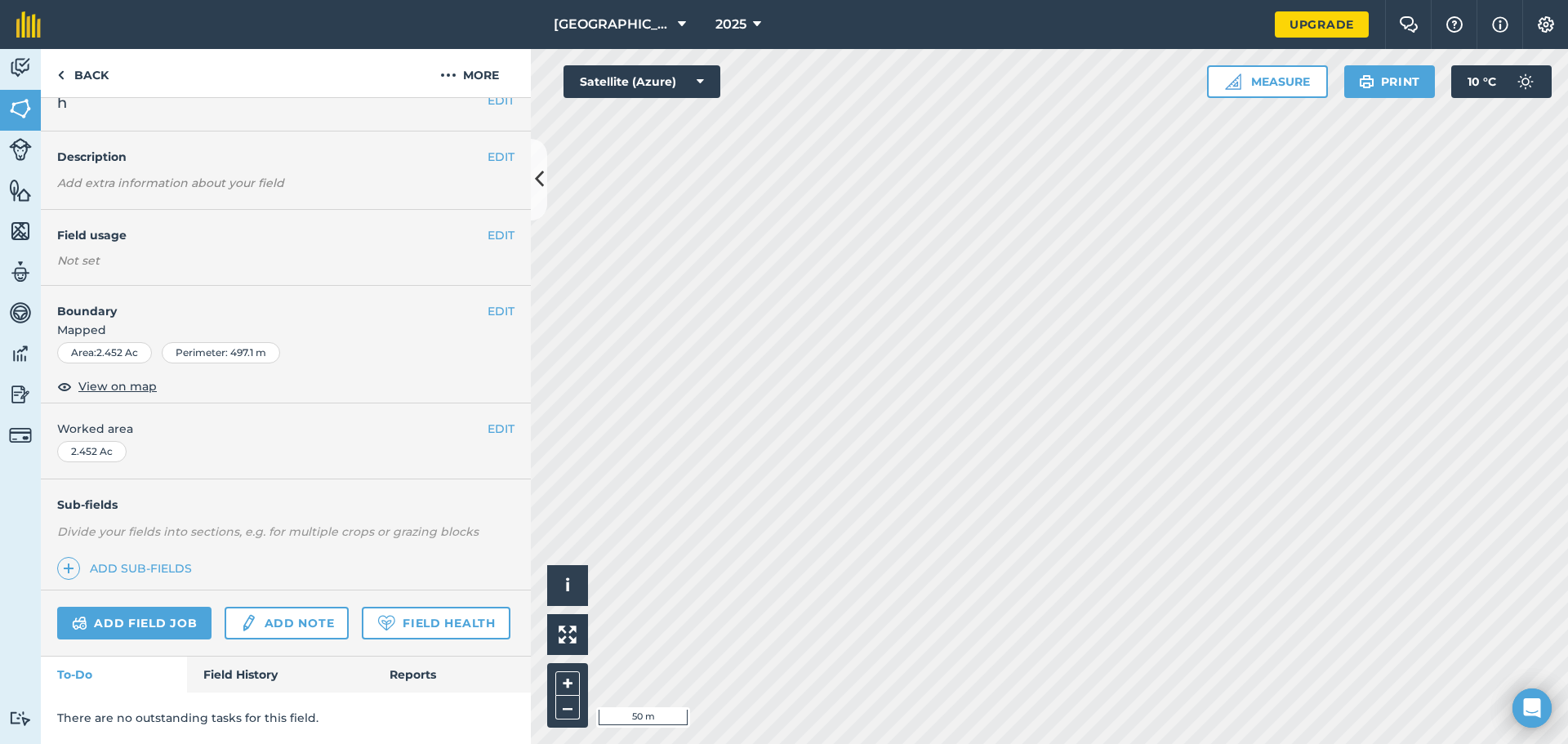
scroll to position [69, 0]
click at [139, 607] on link "Add field job" at bounding box center [134, 623] width 154 height 33
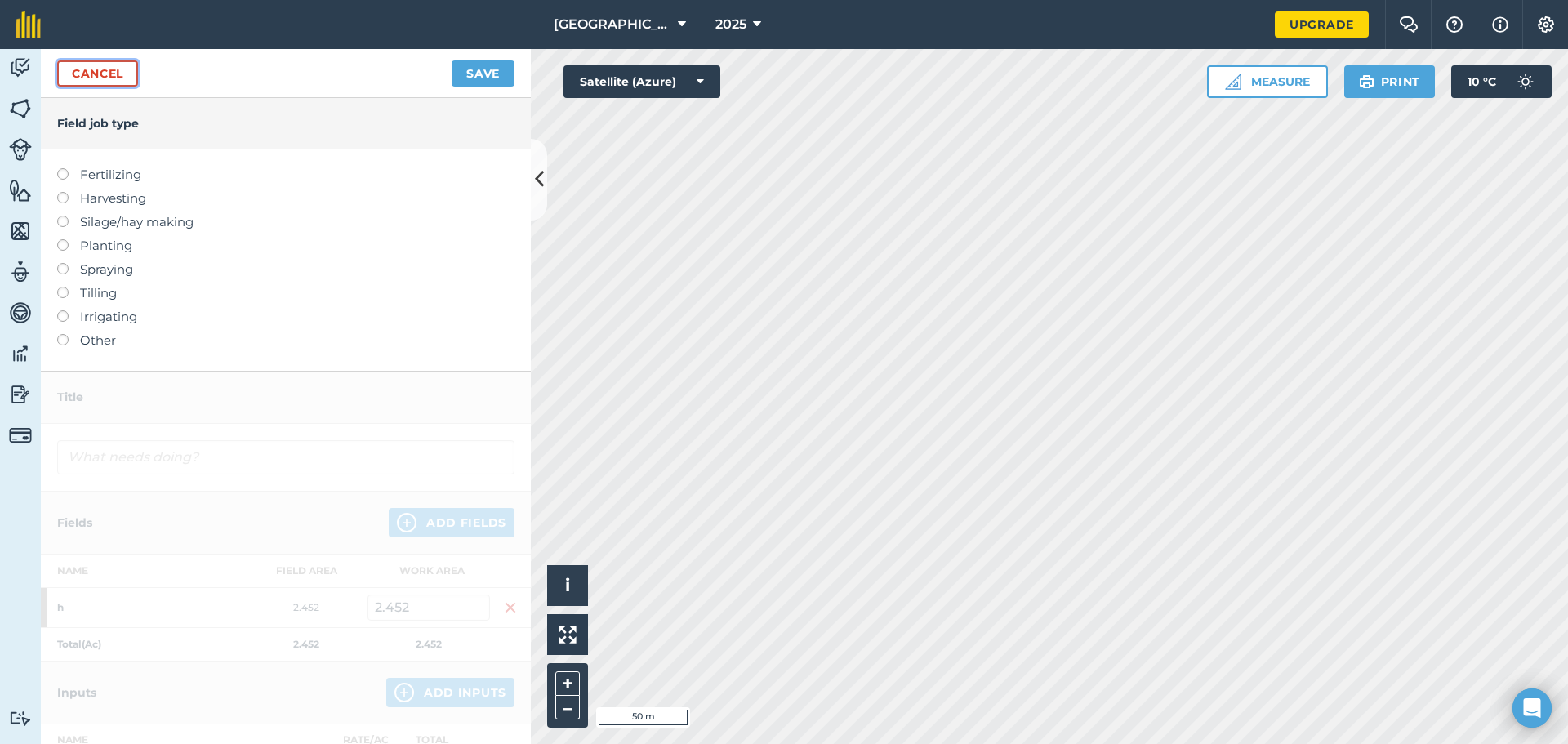
click at [100, 73] on link "Cancel" at bounding box center [98, 73] width 81 height 26
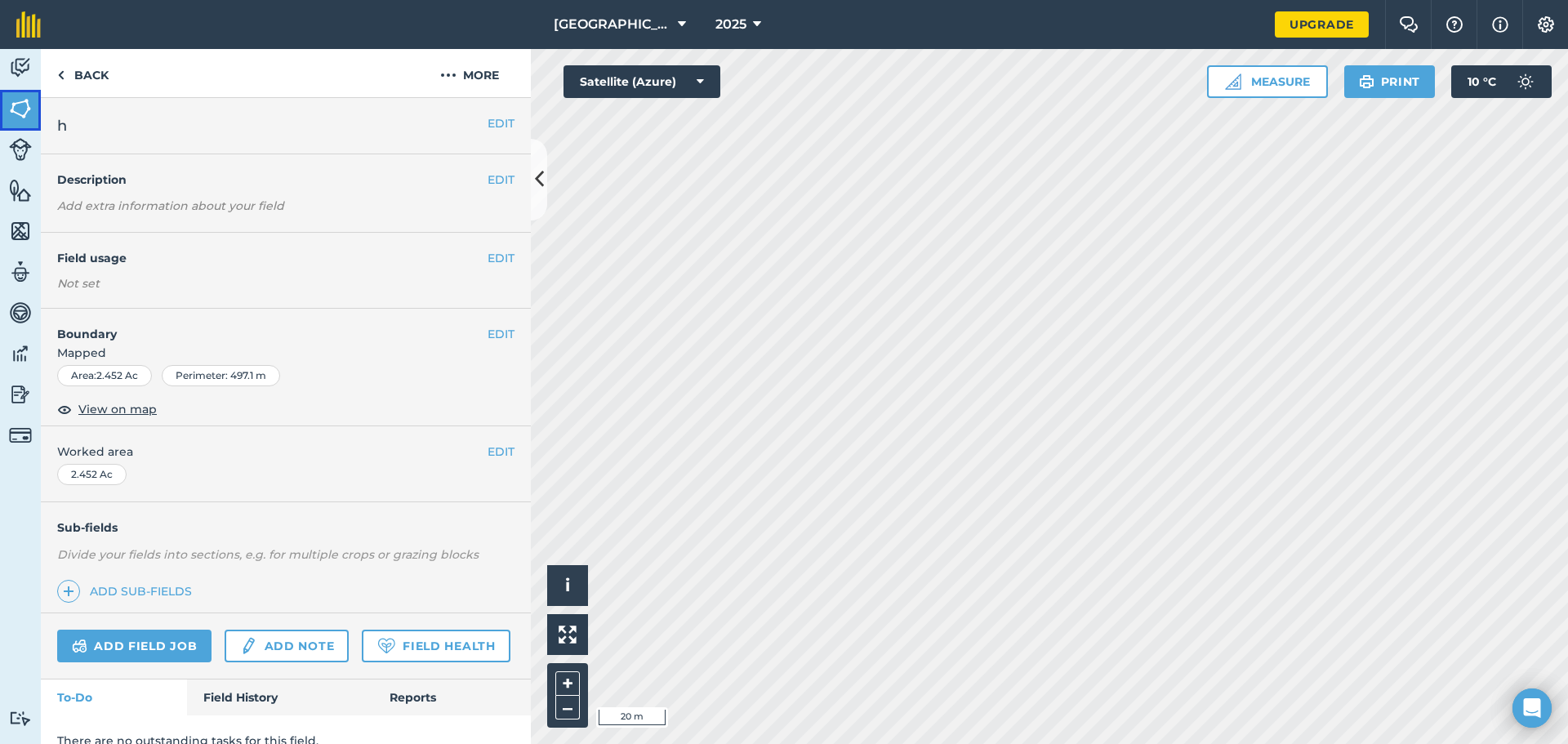
click at [15, 112] on img at bounding box center [20, 108] width 23 height 24
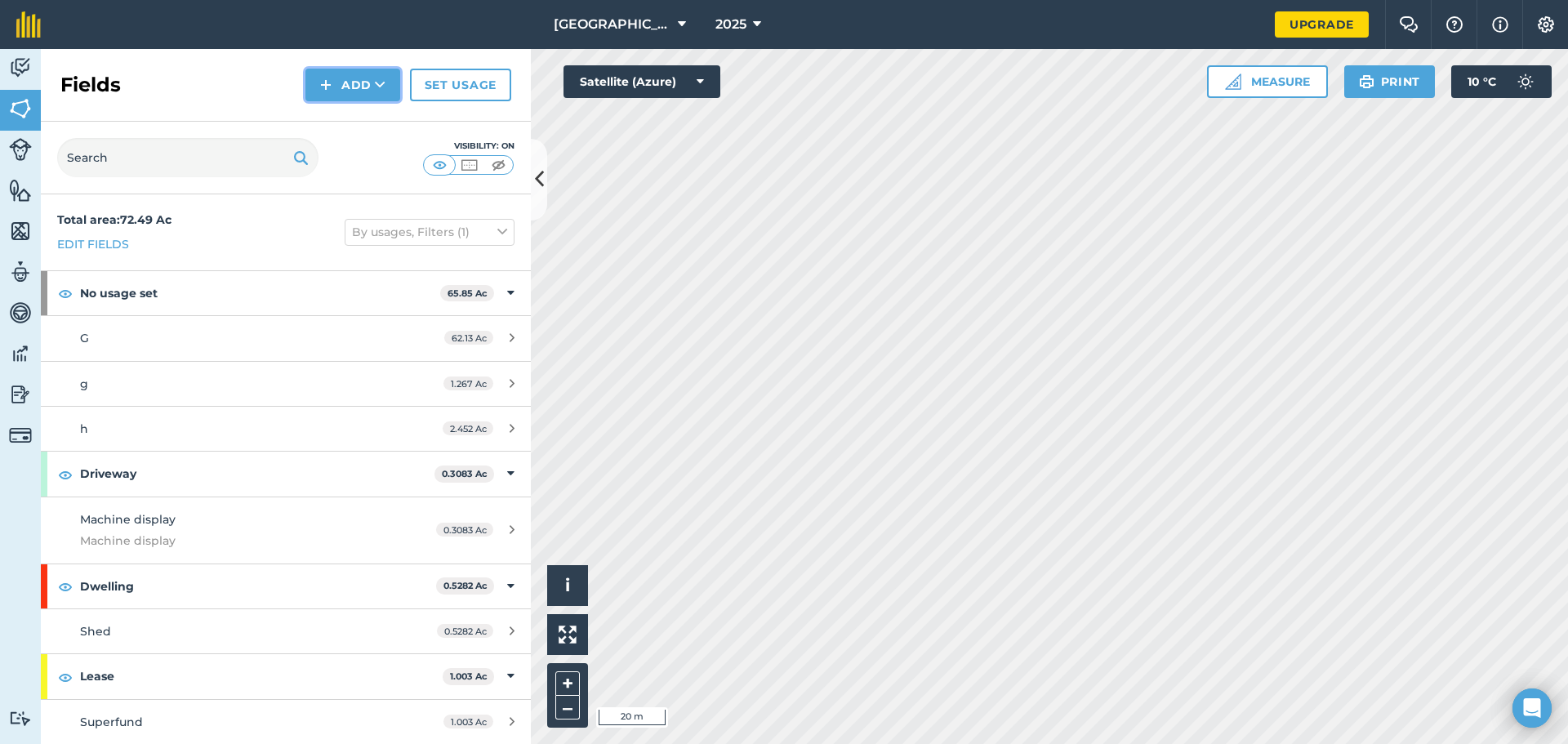
click at [353, 89] on button "Add" at bounding box center [352, 85] width 95 height 33
click at [345, 128] on link "Draw" at bounding box center [352, 122] width 89 height 36
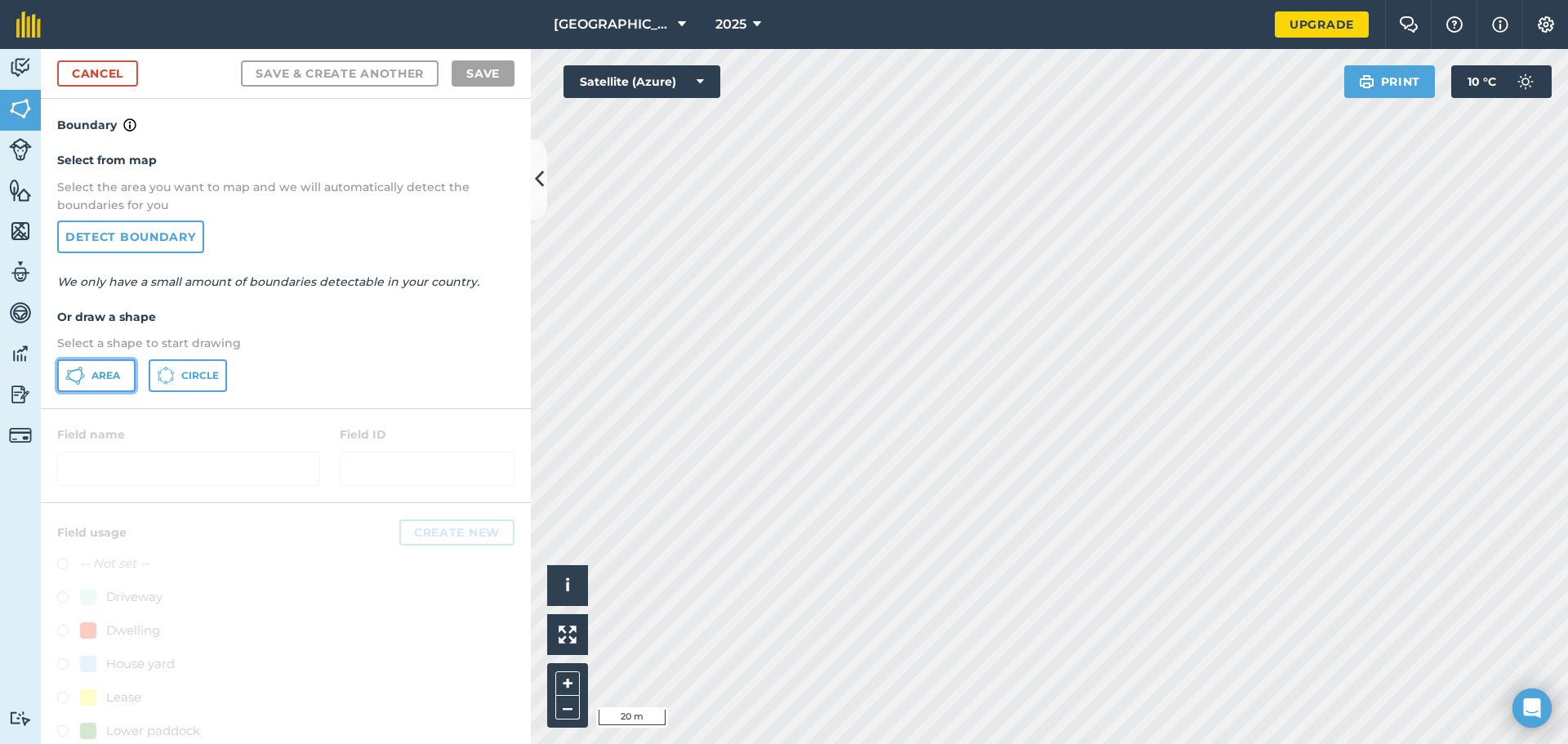
click at [102, 373] on span "Area" at bounding box center [106, 376] width 29 height 13
click at [293, 351] on p "Select a shape to start drawing" at bounding box center [285, 343] width 457 height 18
click at [118, 72] on link "Cancel" at bounding box center [98, 73] width 81 height 26
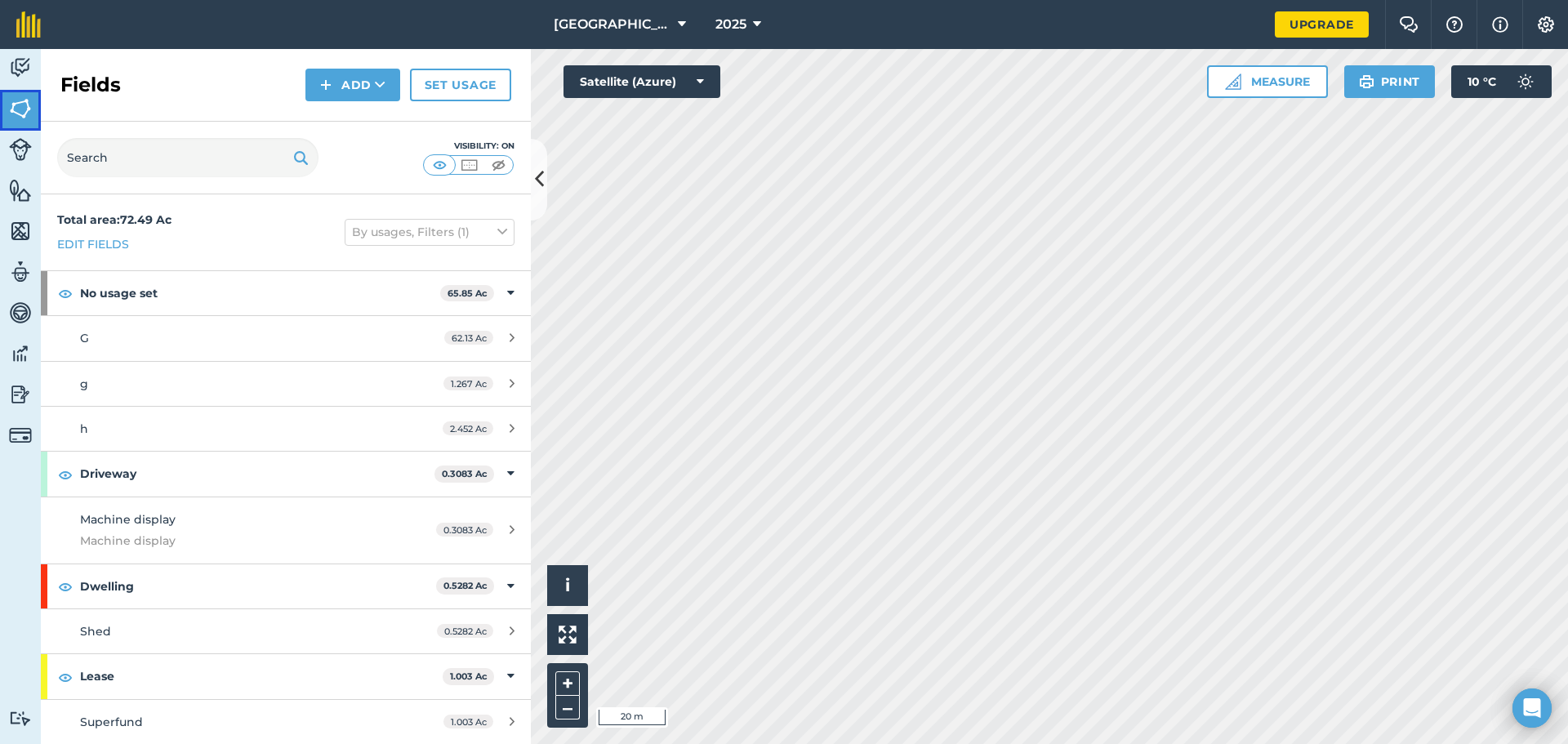
click at [26, 104] on img at bounding box center [20, 108] width 23 height 24
click at [382, 82] on icon at bounding box center [380, 85] width 11 height 16
click at [357, 123] on link "Draw" at bounding box center [352, 122] width 89 height 36
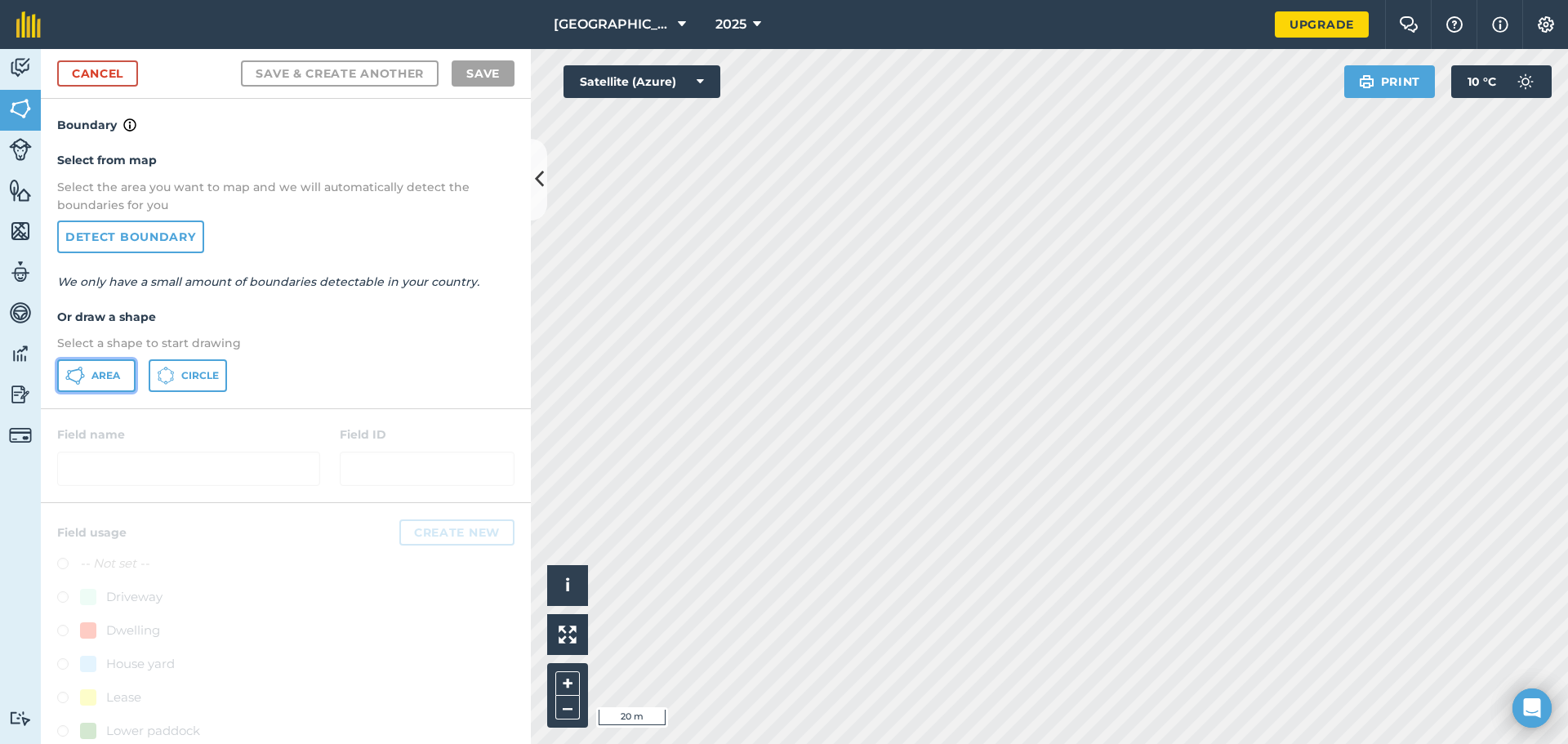
click at [99, 384] on button "Area" at bounding box center [96, 376] width 79 height 33
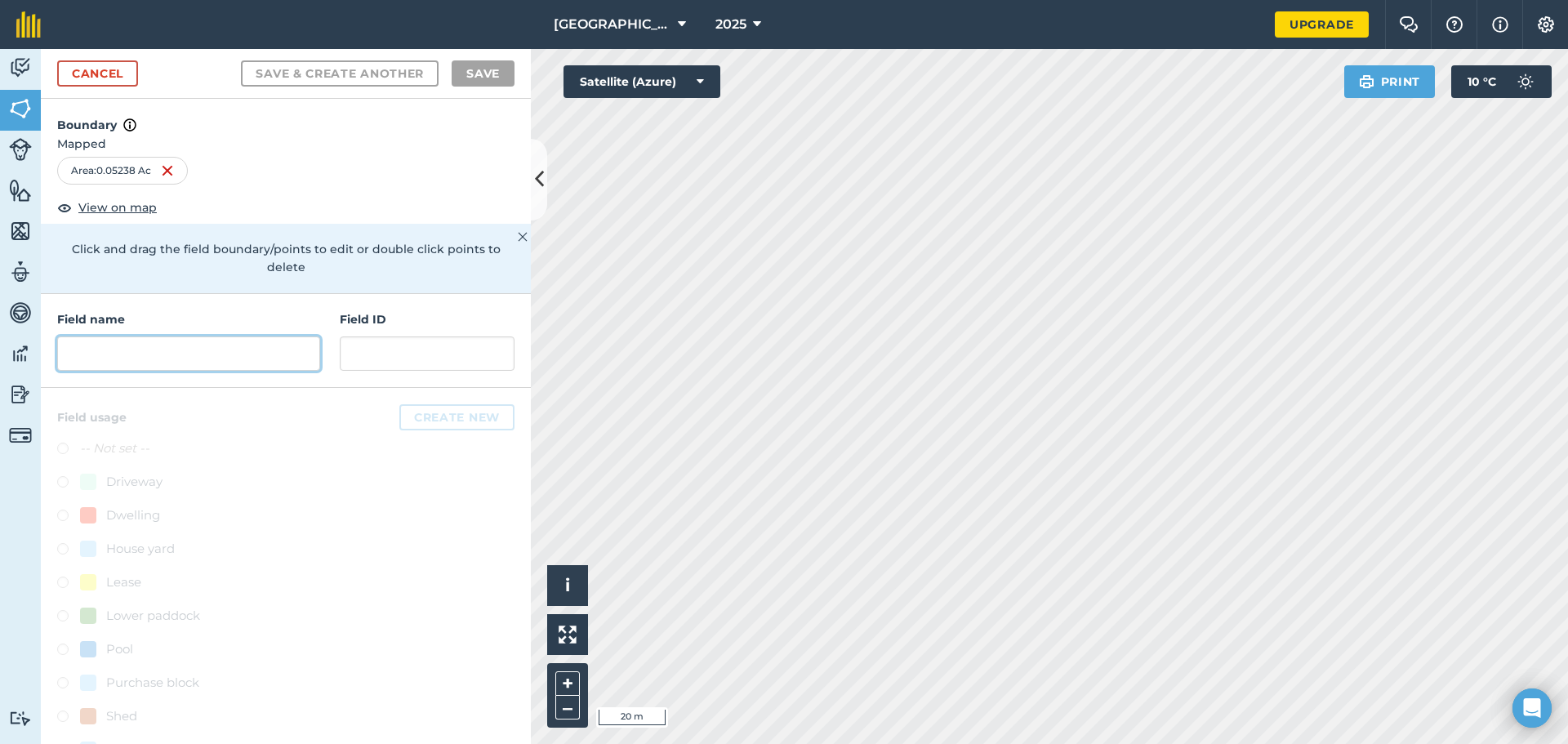
click at [176, 346] on input "text" at bounding box center [188, 353] width 263 height 34
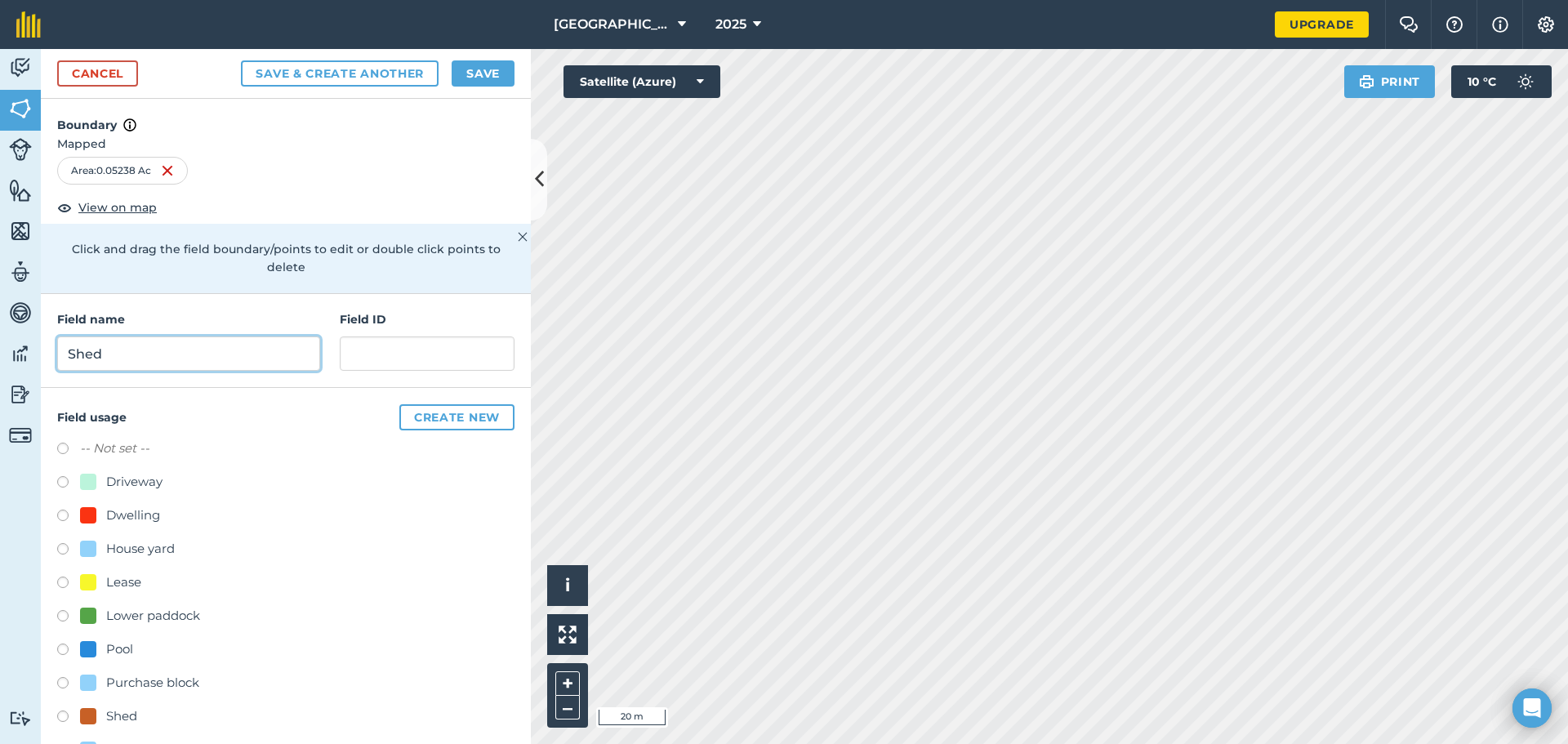
type input "Shed"
click at [482, 67] on button "Save" at bounding box center [483, 73] width 63 height 26
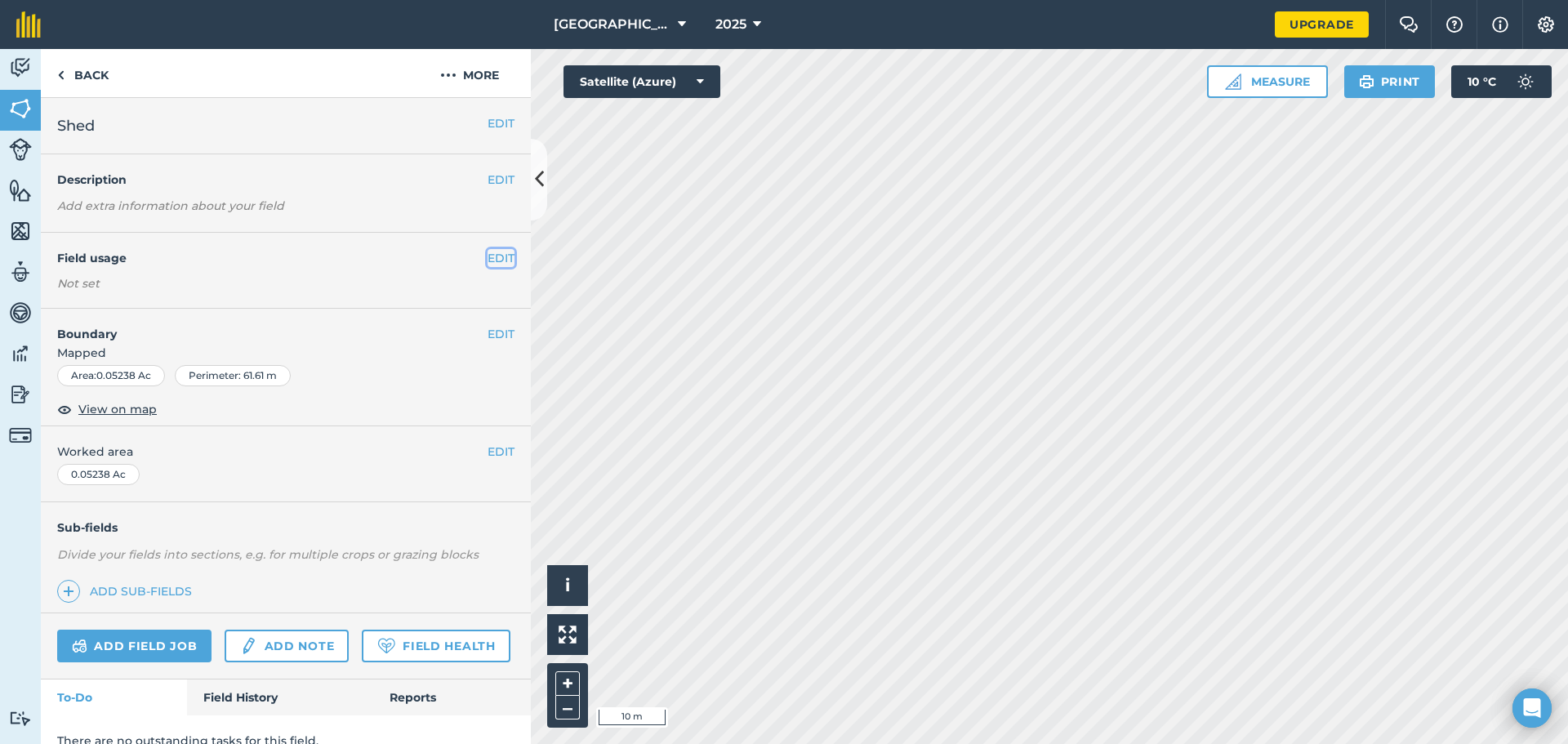
click at [489, 259] on button "EDIT" at bounding box center [501, 258] width 27 height 18
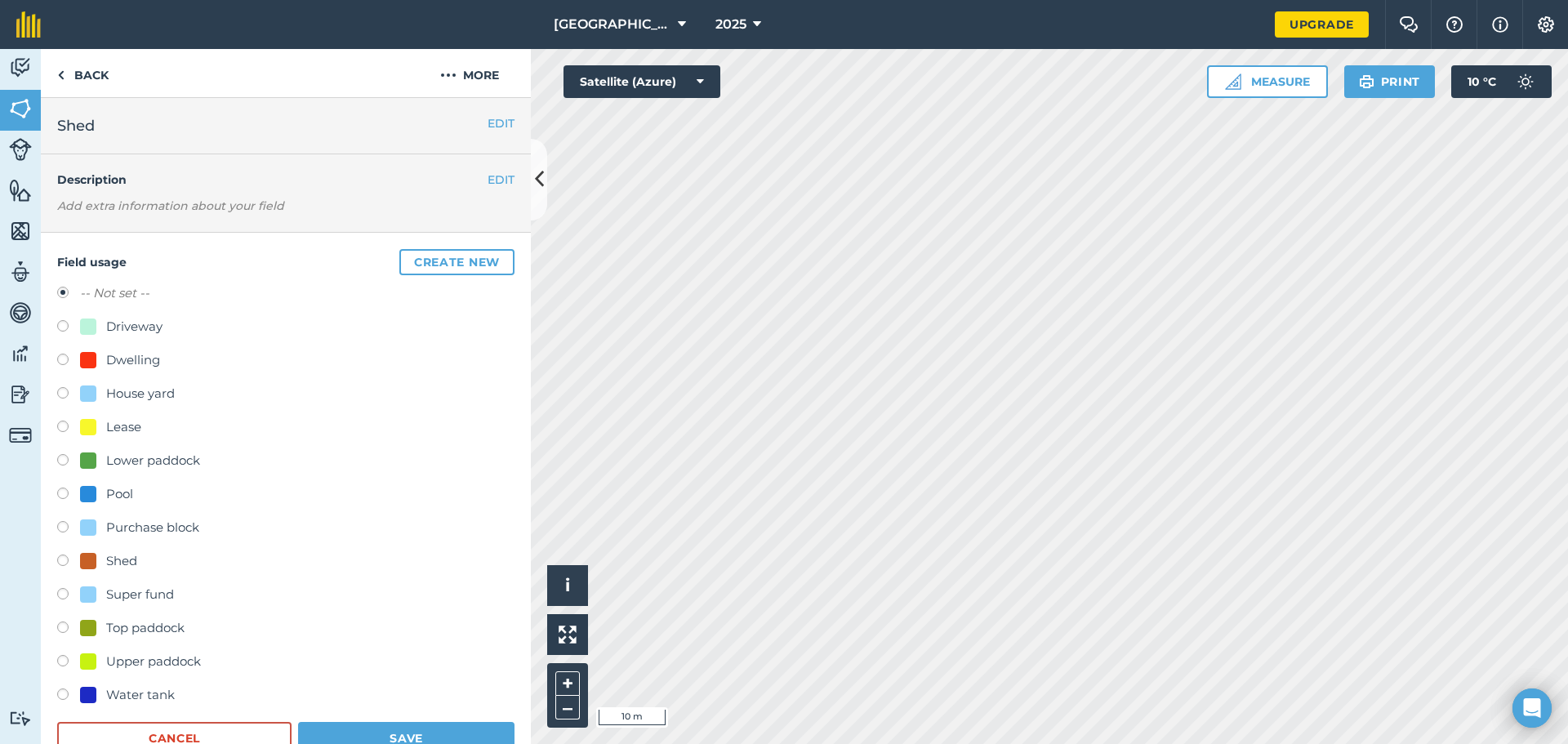
click at [87, 556] on div at bounding box center [89, 561] width 16 height 16
radio input "true"
radio input "false"
click at [385, 736] on button "Save" at bounding box center [406, 738] width 217 height 33
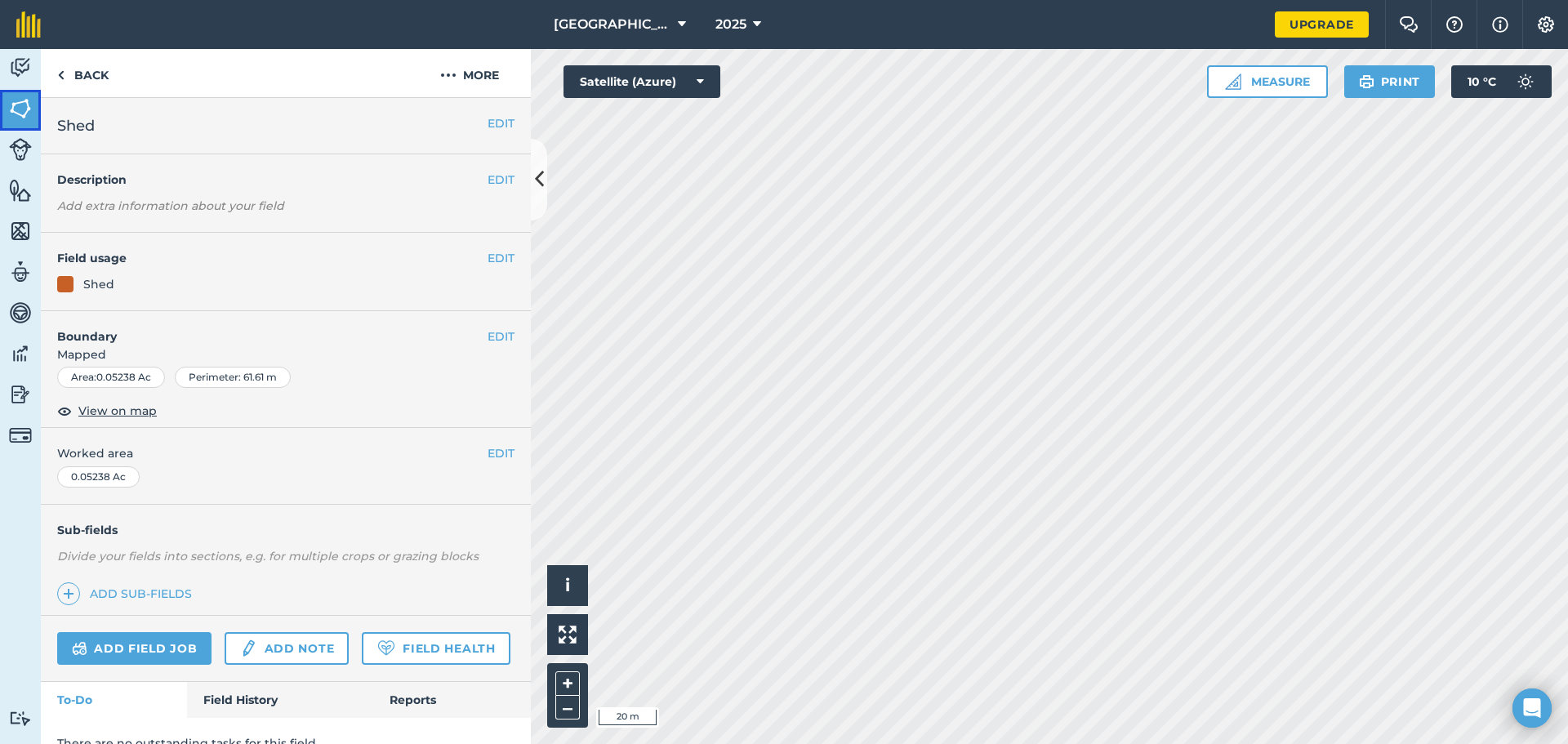
click at [19, 107] on img at bounding box center [20, 108] width 23 height 24
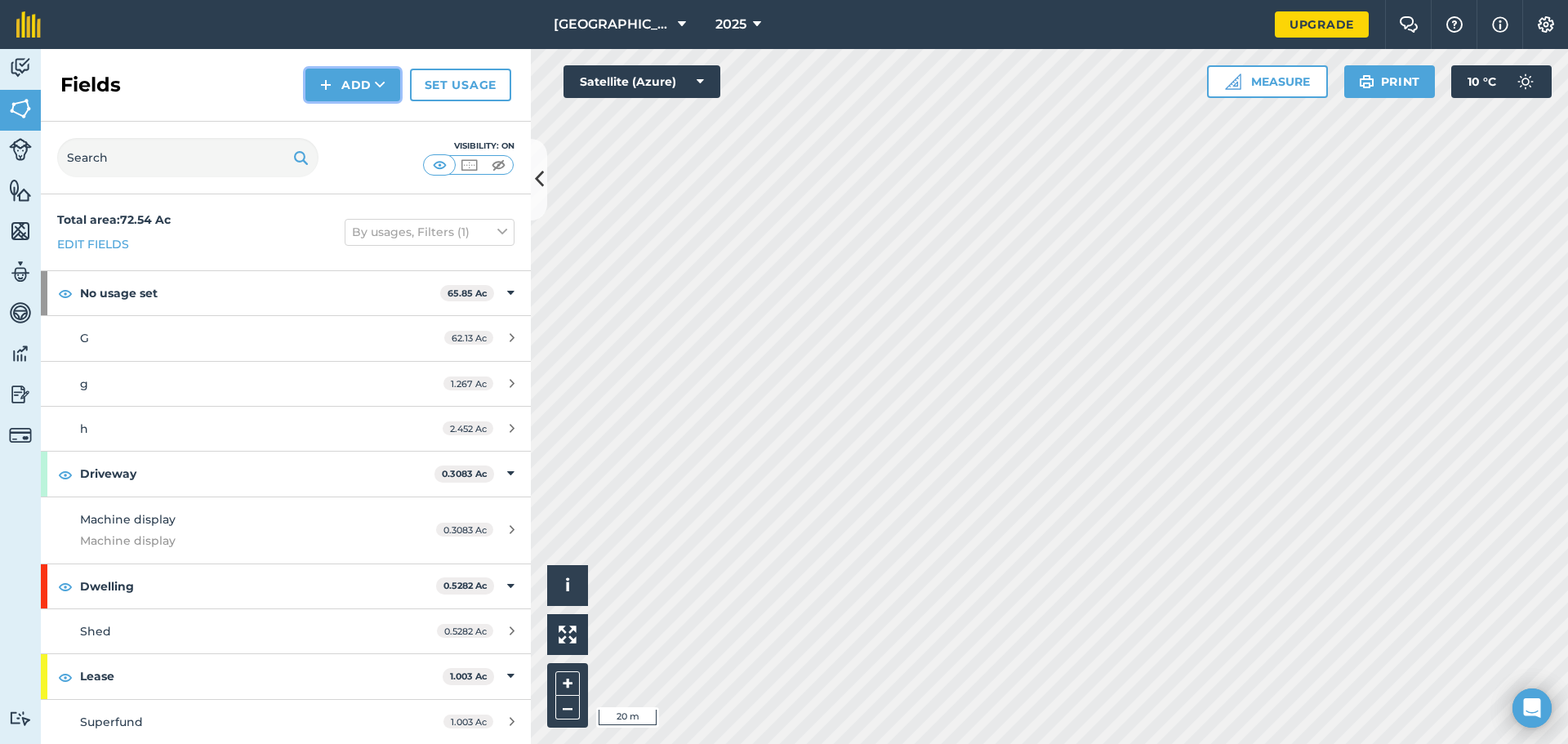
click at [328, 89] on img at bounding box center [325, 85] width 12 height 20
click at [356, 132] on link "Draw" at bounding box center [352, 122] width 89 height 36
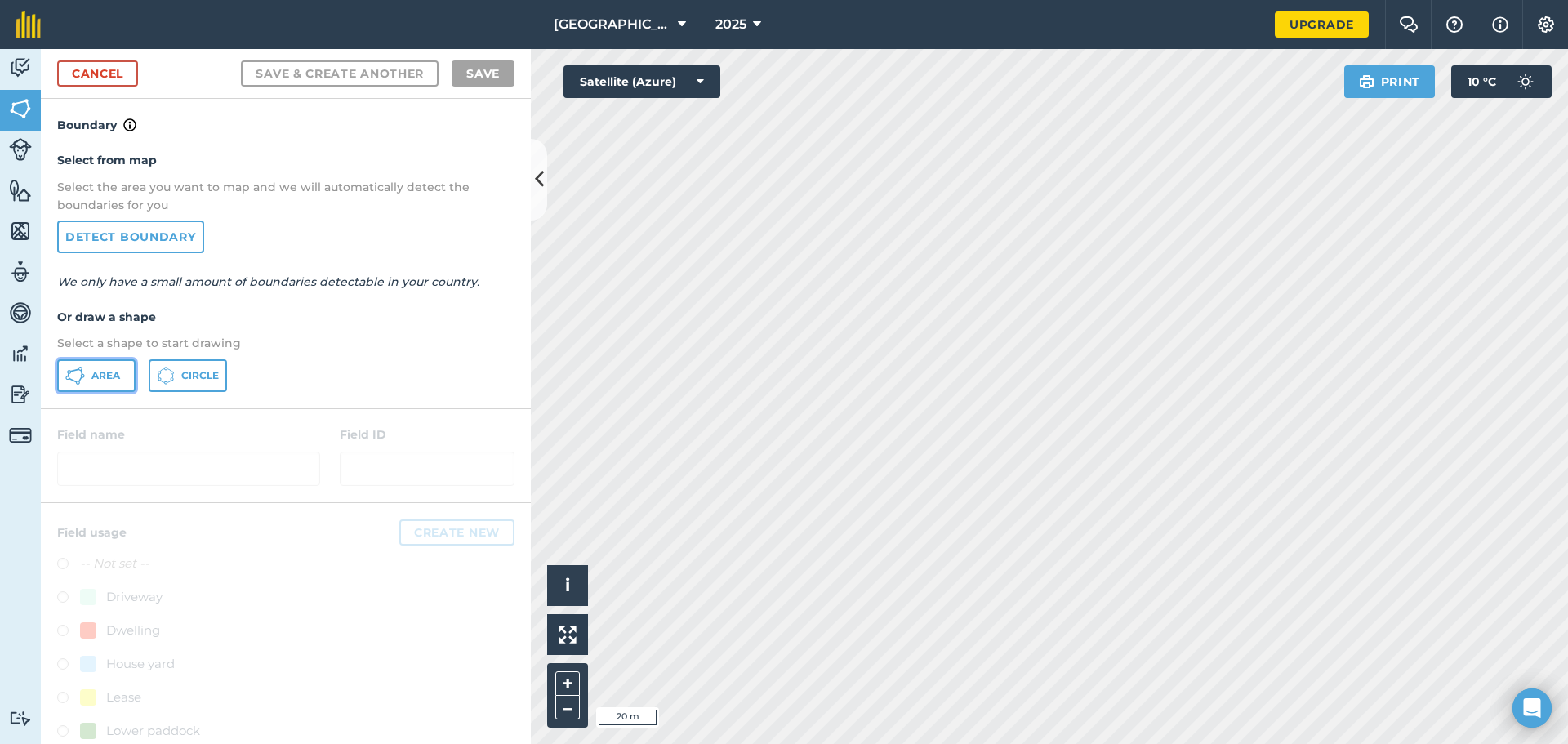
click at [89, 380] on button "Area" at bounding box center [96, 376] width 79 height 33
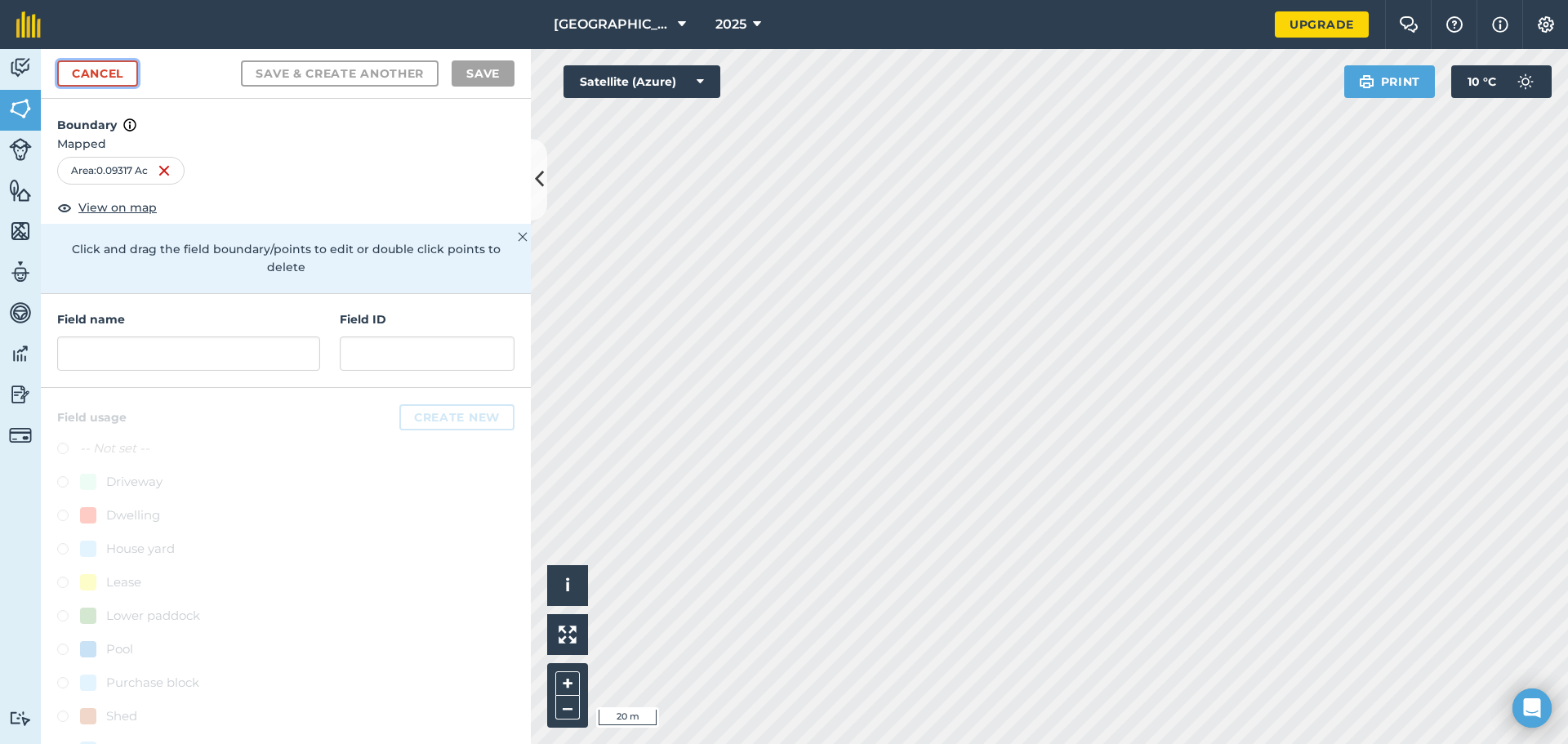
click at [78, 74] on link "Cancel" at bounding box center [98, 73] width 81 height 26
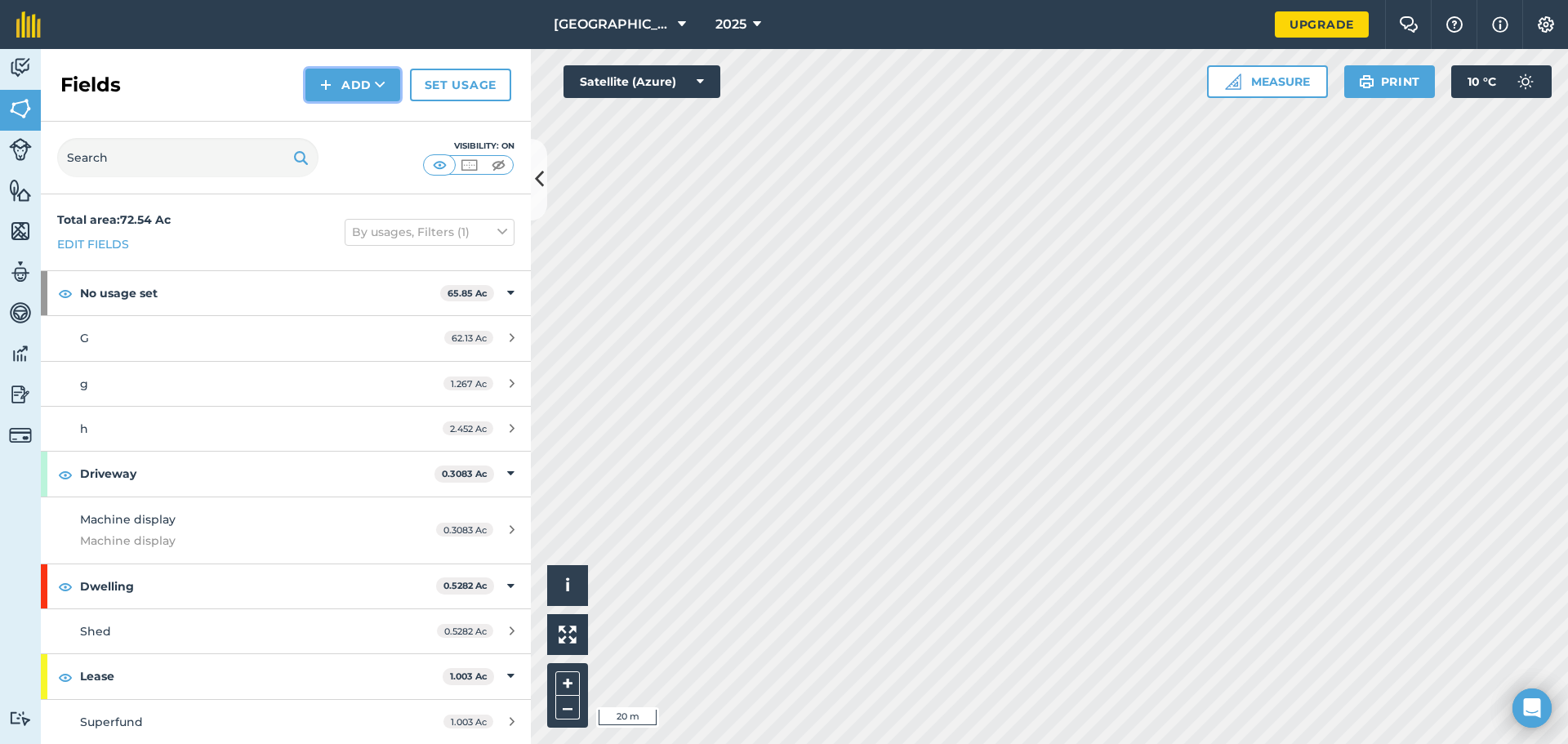
click at [359, 76] on button "Add" at bounding box center [352, 85] width 95 height 33
click at [353, 122] on link "Draw" at bounding box center [352, 122] width 89 height 36
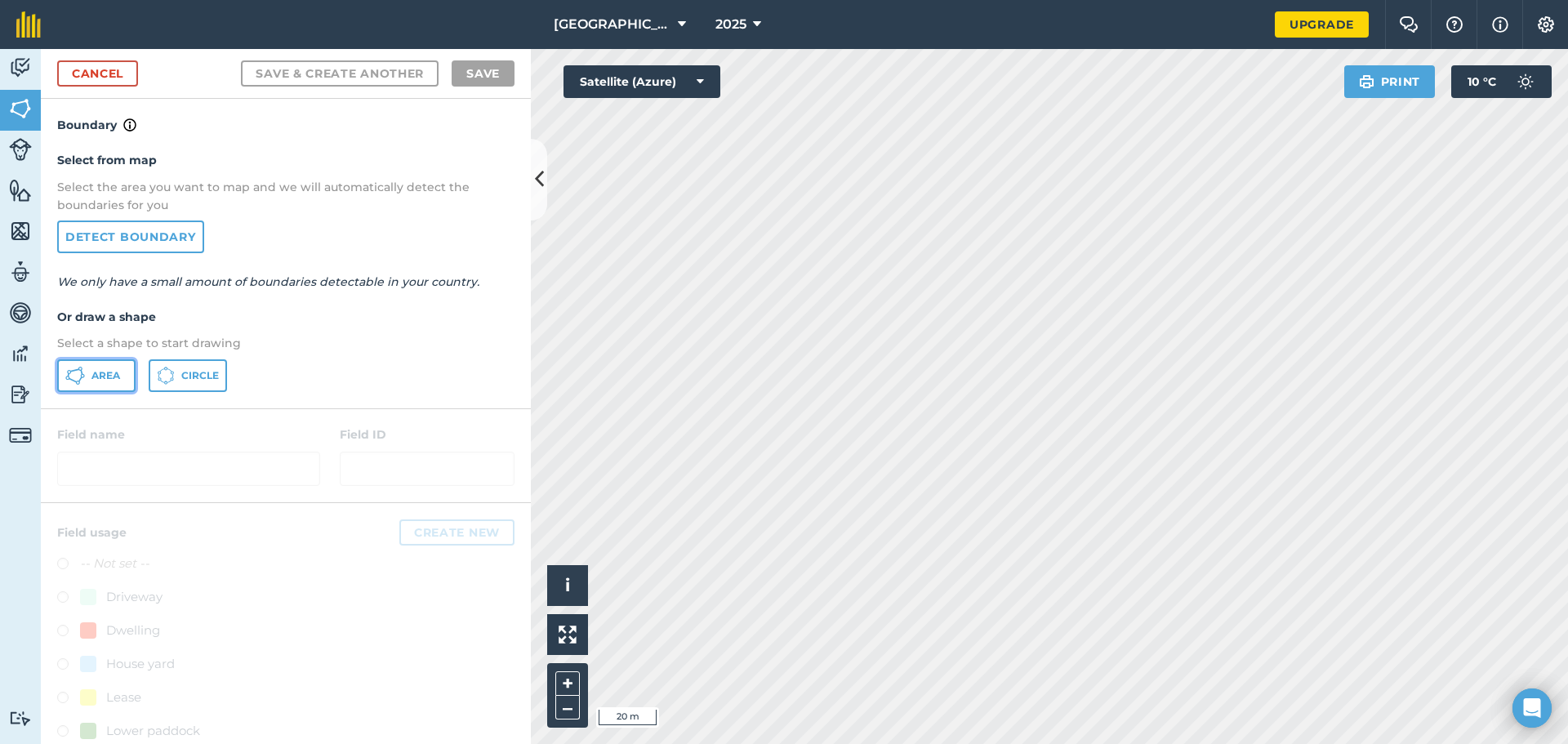
click at [80, 376] on icon at bounding box center [75, 376] width 20 height 20
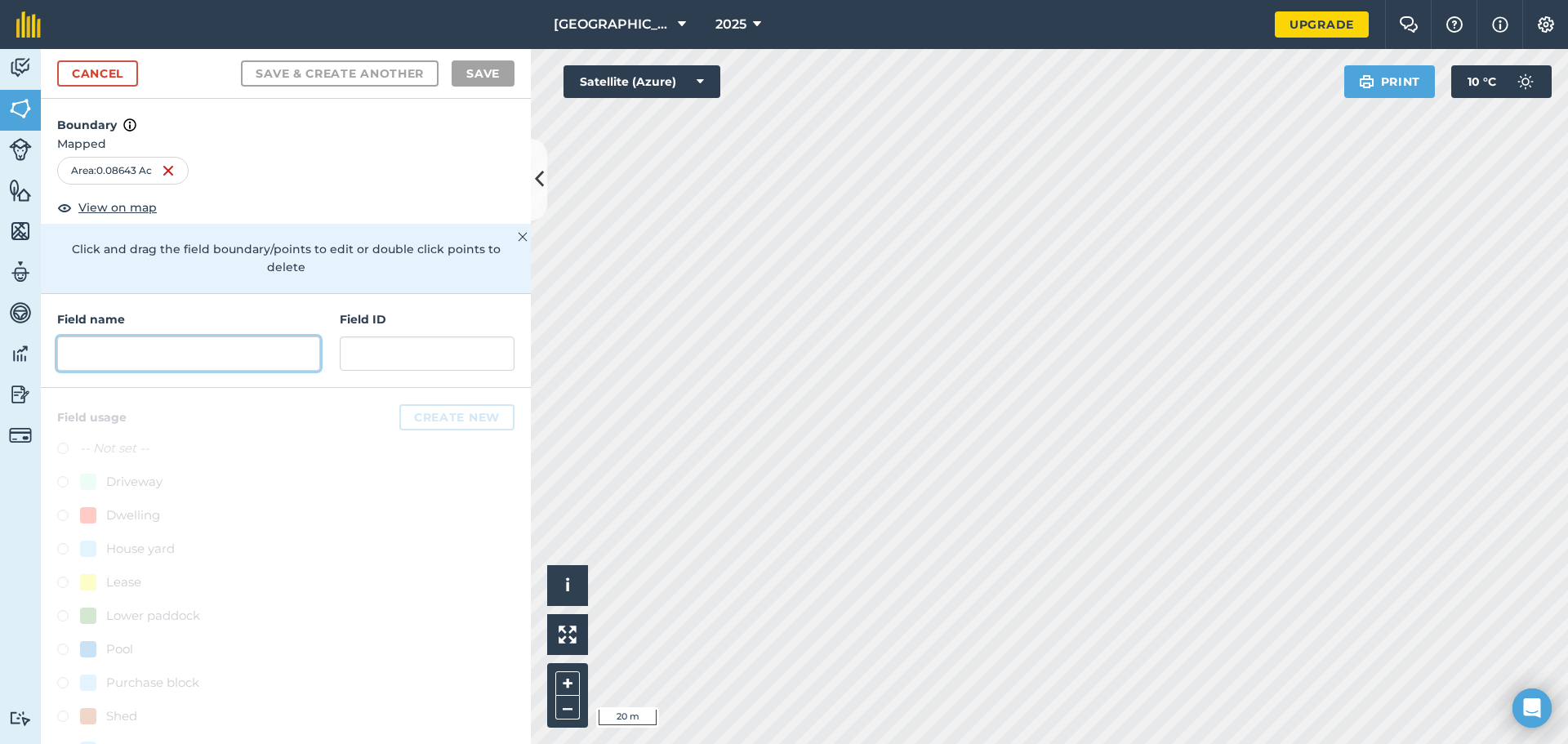
click at [147, 362] on input "text" at bounding box center [188, 353] width 263 height 34
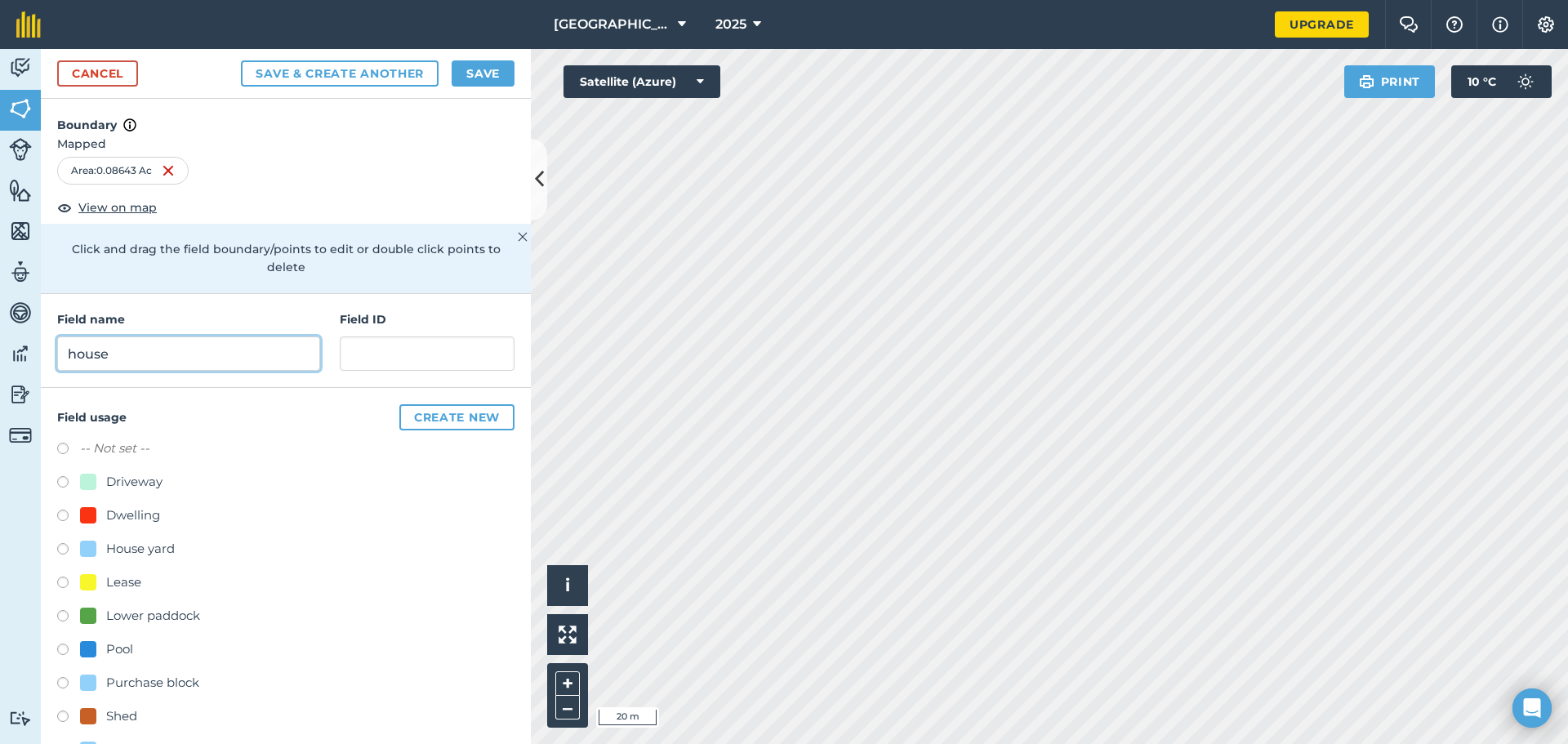
type input "house"
click at [88, 513] on div at bounding box center [89, 515] width 16 height 16
radio input "true"
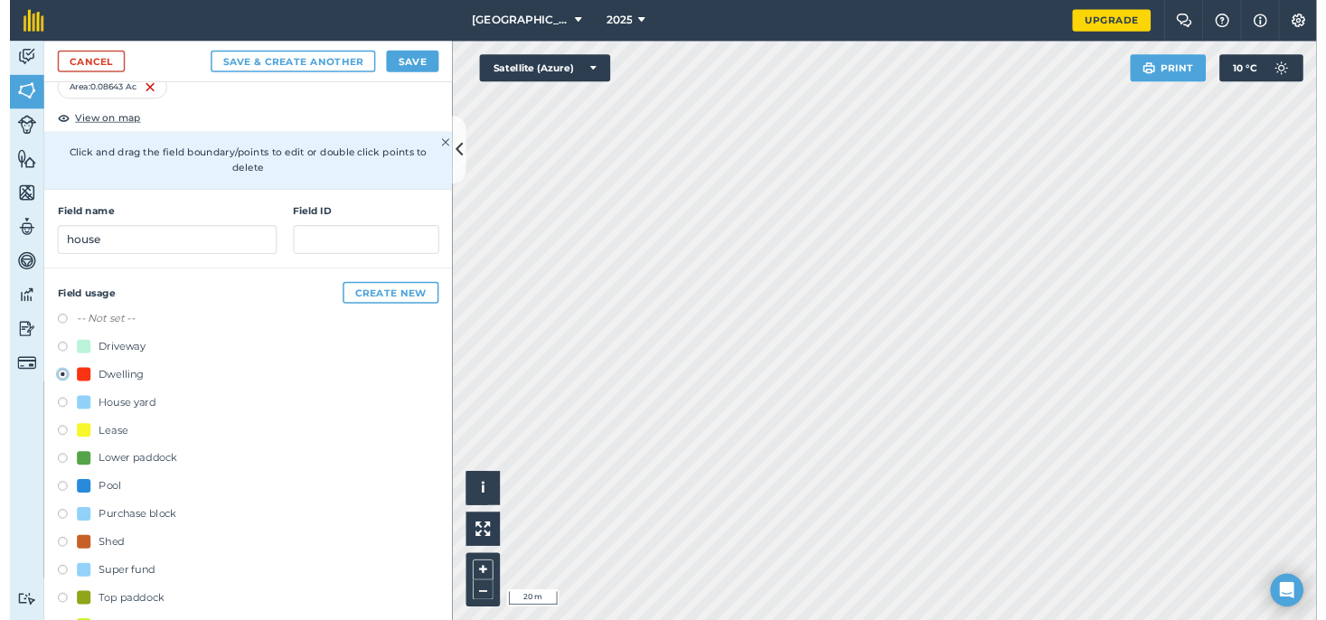
scroll to position [72, 0]
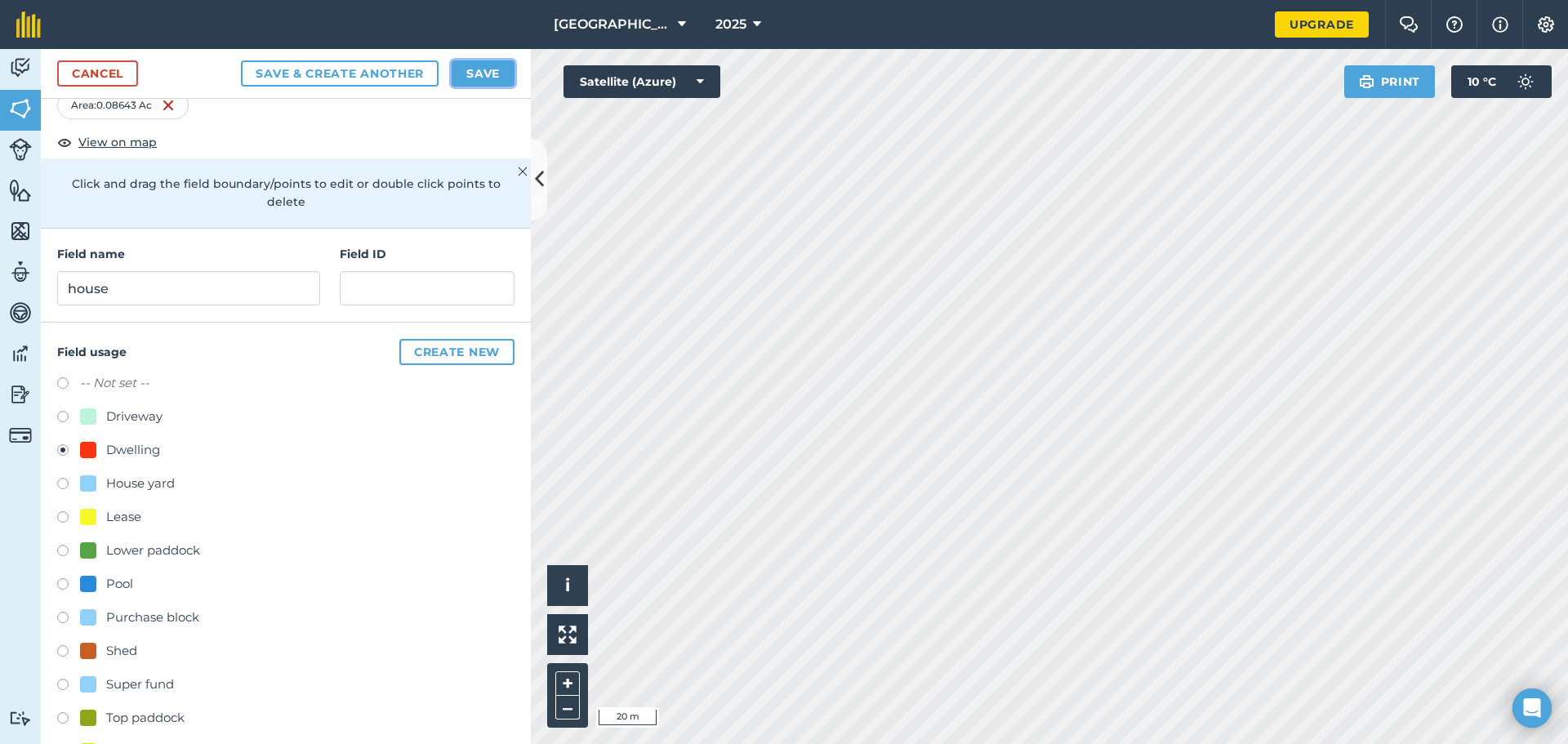
click at [486, 70] on button "Save" at bounding box center [483, 73] width 63 height 26
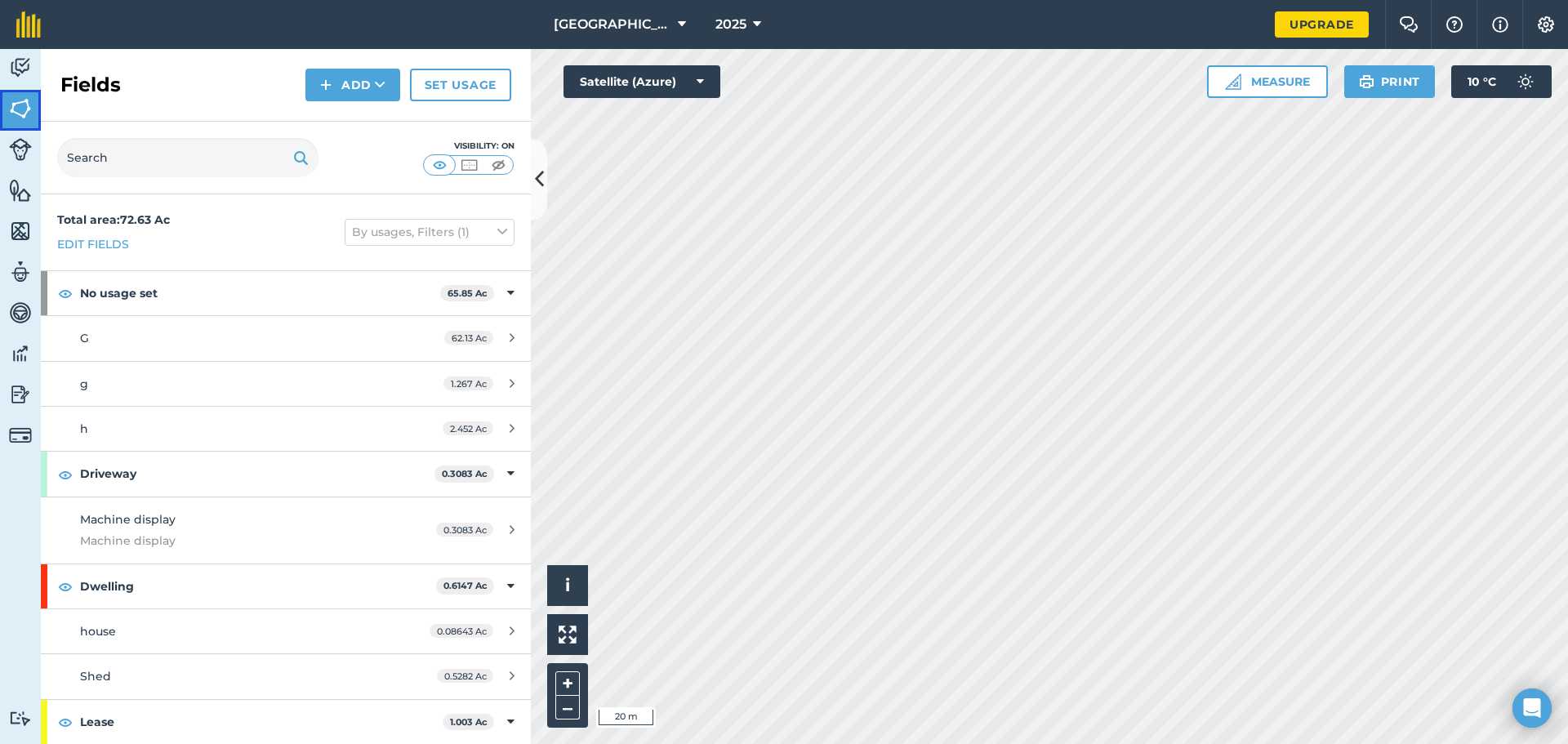
click at [24, 107] on img at bounding box center [20, 108] width 23 height 24
click at [22, 114] on img at bounding box center [20, 108] width 23 height 24
click at [345, 79] on button "Add" at bounding box center [352, 85] width 95 height 33
click at [346, 124] on link "Draw" at bounding box center [352, 122] width 89 height 36
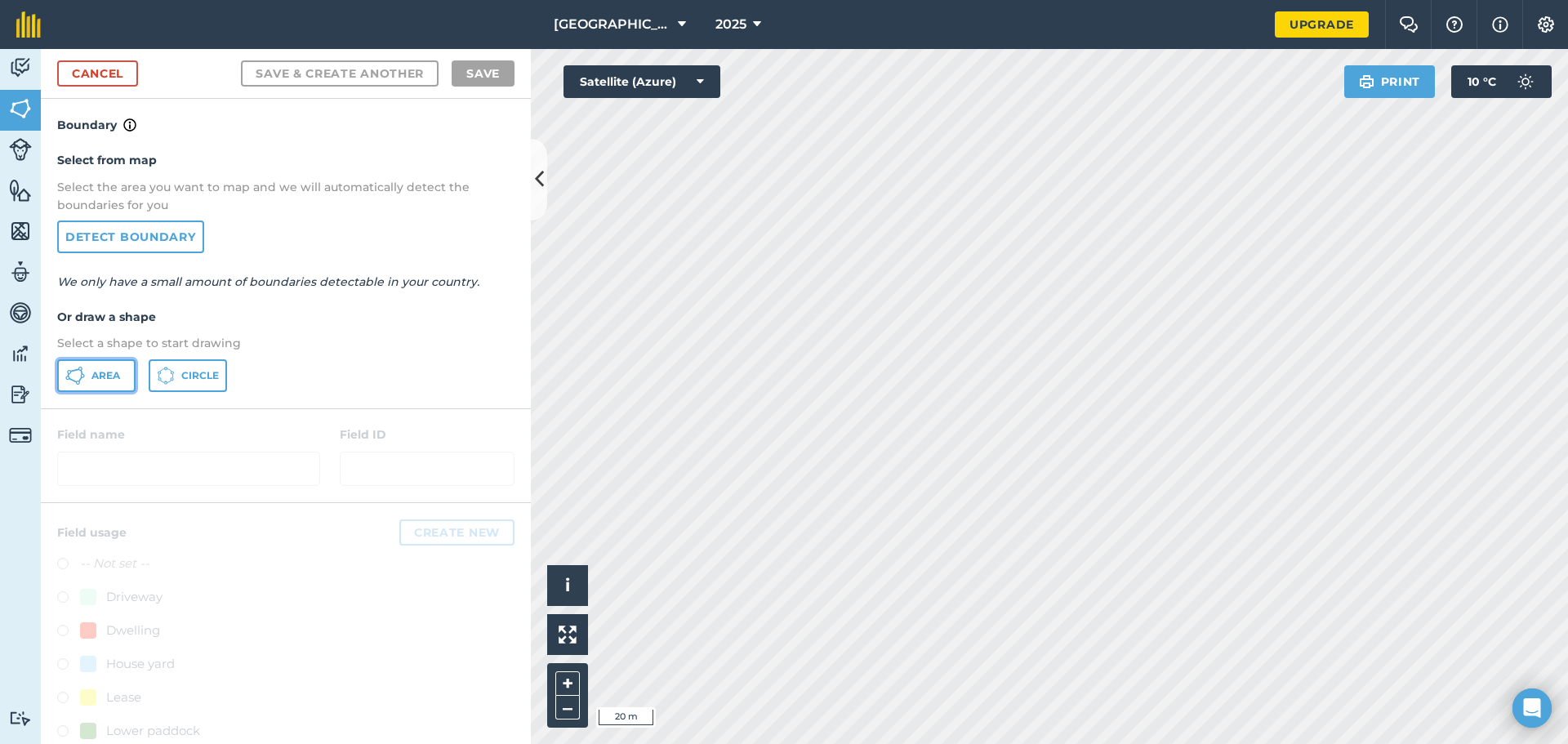
click at [98, 374] on span "Area" at bounding box center [106, 376] width 29 height 13
